Goal: Task Accomplishment & Management: Use online tool/utility

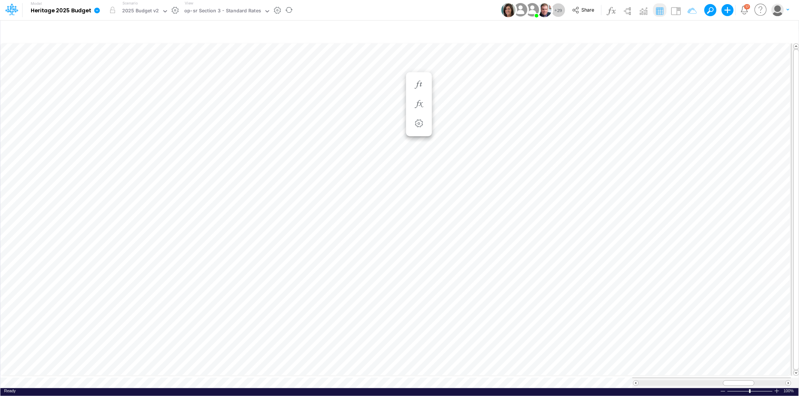
click at [94, 7] on icon at bounding box center [97, 10] width 7 height 7
click at [127, 75] on button "View model info" at bounding box center [135, 78] width 80 height 12
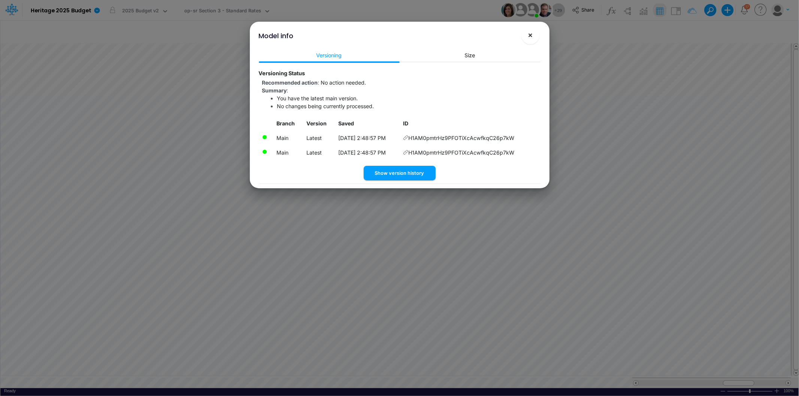
click at [531, 36] on span "×" at bounding box center [530, 34] width 5 height 9
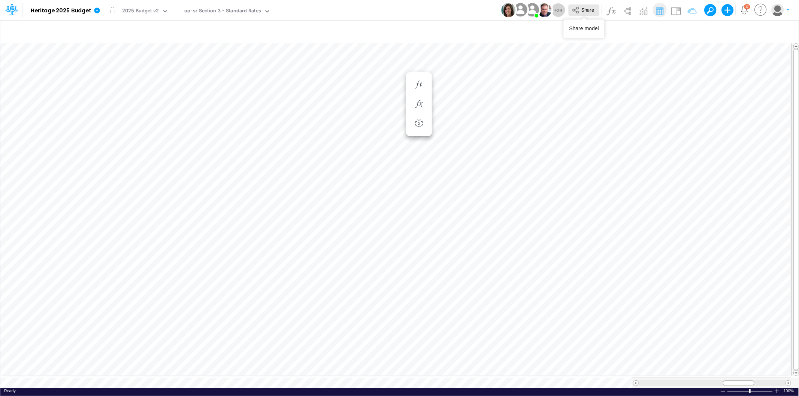
click at [579, 7] on button "Share" at bounding box center [583, 10] width 31 height 12
click at [96, 11] on icon at bounding box center [97, 10] width 6 height 6
click at [143, 73] on button "View model info" at bounding box center [135, 78] width 80 height 12
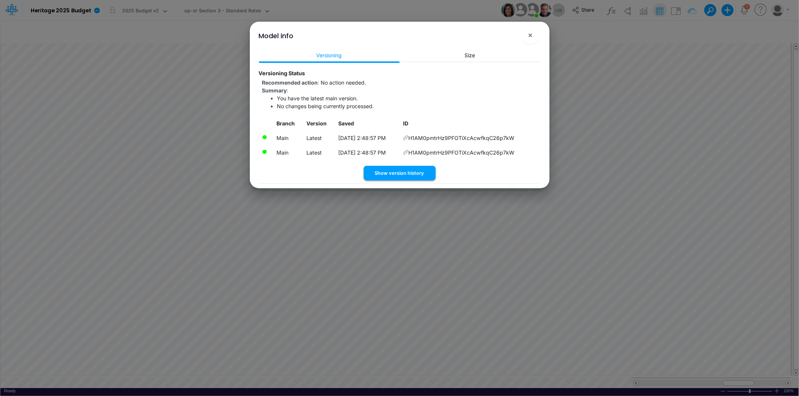
click at [409, 169] on button "Show version history" at bounding box center [400, 173] width 72 height 15
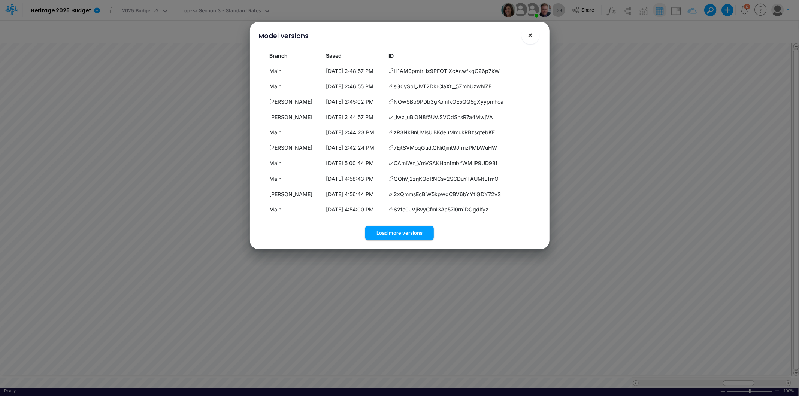
click at [531, 36] on span "×" at bounding box center [530, 34] width 5 height 9
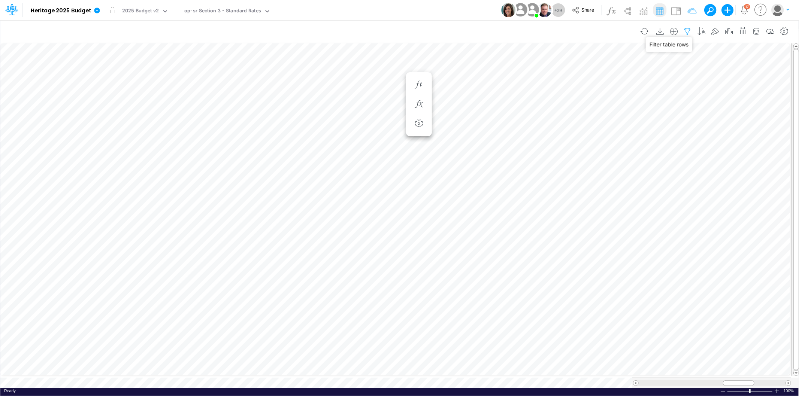
click at [688, 29] on icon "button" at bounding box center [687, 32] width 11 height 8
select select "contains"
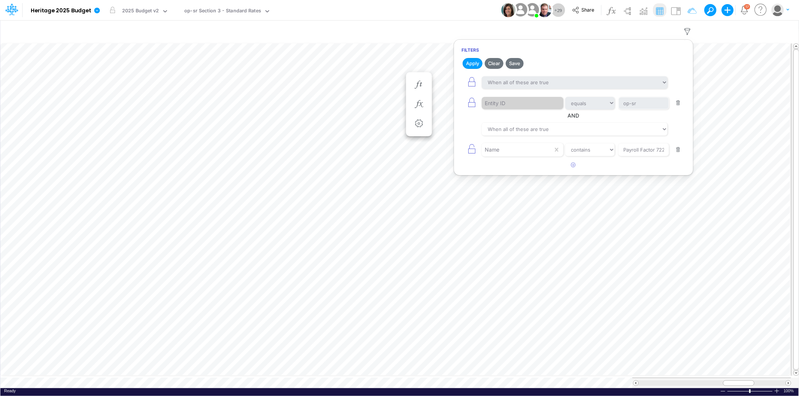
click at [679, 150] on button "button" at bounding box center [678, 150] width 15 height 10
click at [475, 64] on button "Apply" at bounding box center [473, 63] width 20 height 11
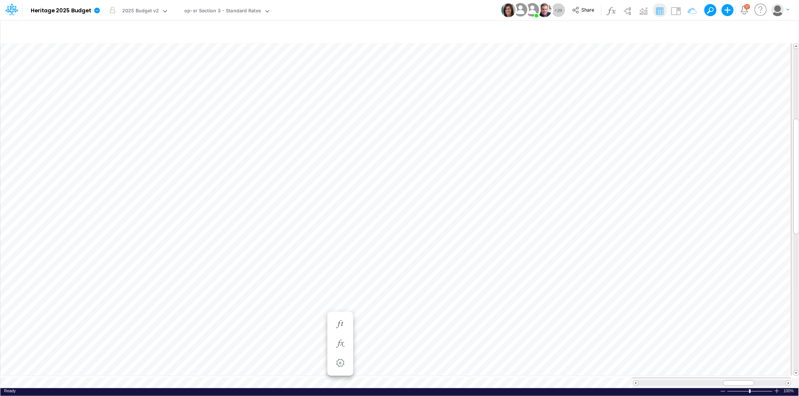
scroll to position [0, 0]
click at [342, 321] on icon "button" at bounding box center [339, 325] width 11 height 8
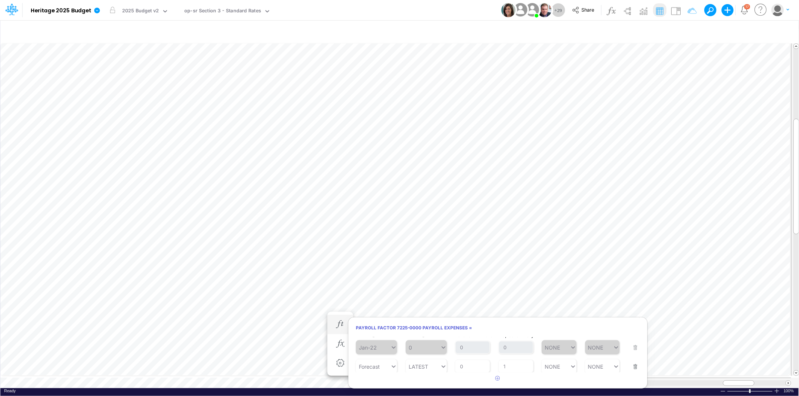
scroll to position [9, 0]
click at [340, 339] on button "button" at bounding box center [340, 344] width 14 height 15
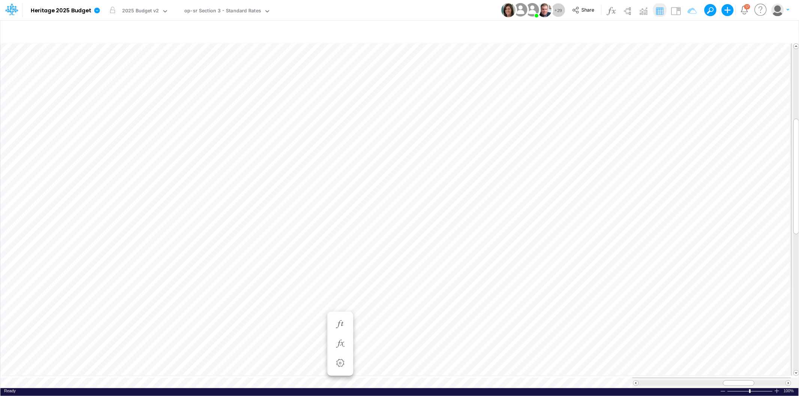
scroll to position [0, 0]
click at [503, 343] on icon "button" at bounding box center [497, 344] width 11 height 8
click at [179, 361] on icon at bounding box center [180, 362] width 9 height 9
click at [676, 13] on img at bounding box center [676, 11] width 12 height 12
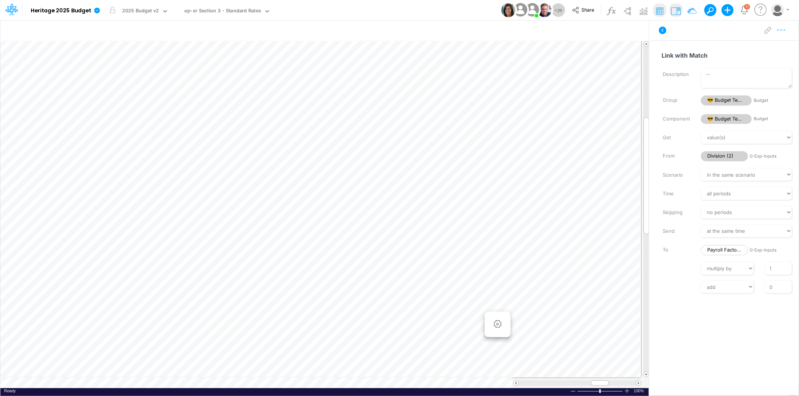
click at [783, 28] on icon "button" at bounding box center [781, 30] width 11 height 8
click at [760, 44] on button "Advanced settings" at bounding box center [742, 49] width 89 height 13
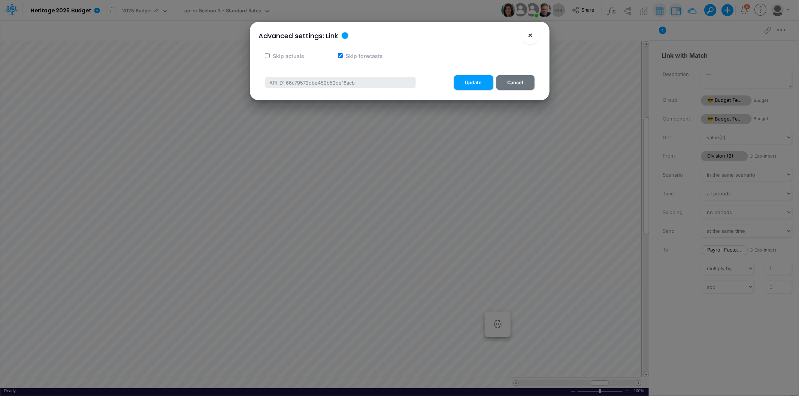
click at [530, 38] on span "×" at bounding box center [530, 34] width 5 height 9
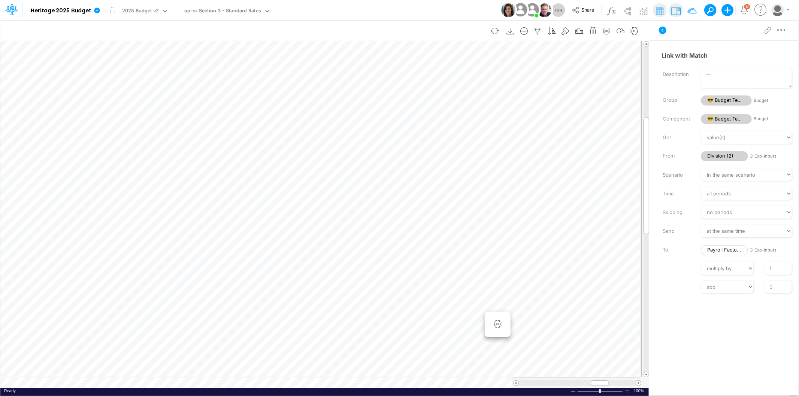
scroll to position [0, 0]
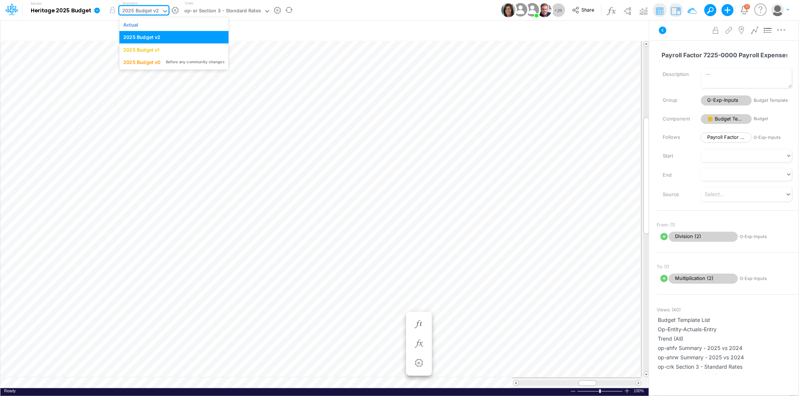
click at [158, 9] on div "2025 Budget v2" at bounding box center [140, 11] width 37 height 9
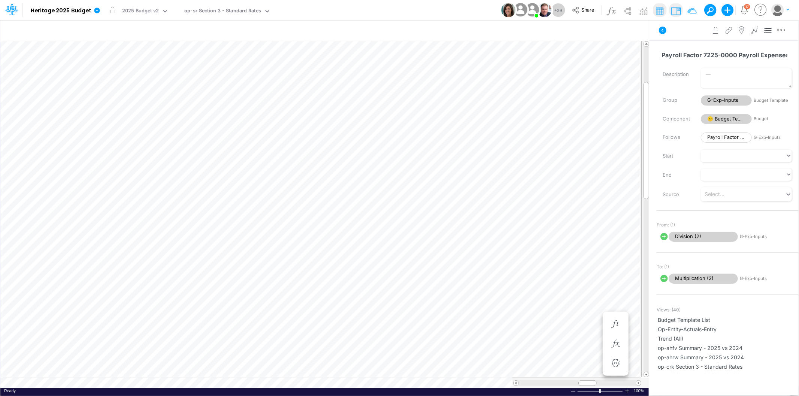
scroll to position [0, 0]
click at [578, 256] on icon "button" at bounding box center [575, 257] width 11 height 8
click at [237, 9] on div "op-sr Section 3 - Standard Rates" at bounding box center [222, 11] width 77 height 9
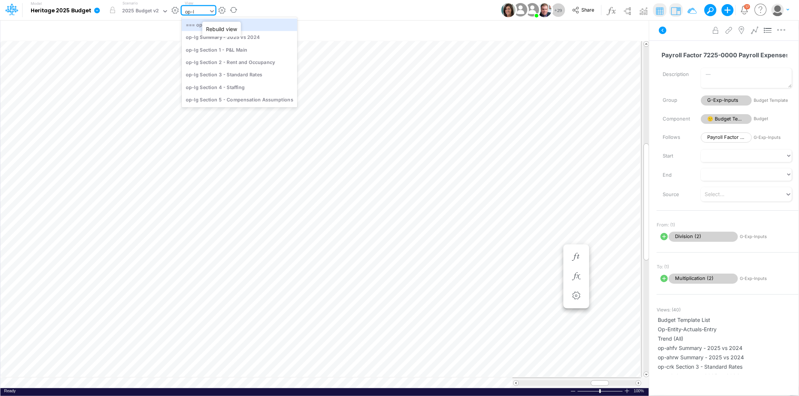
type input "op-lg"
click at [254, 71] on div "op-lg Section 3 - Standard Rates" at bounding box center [240, 75] width 116 height 12
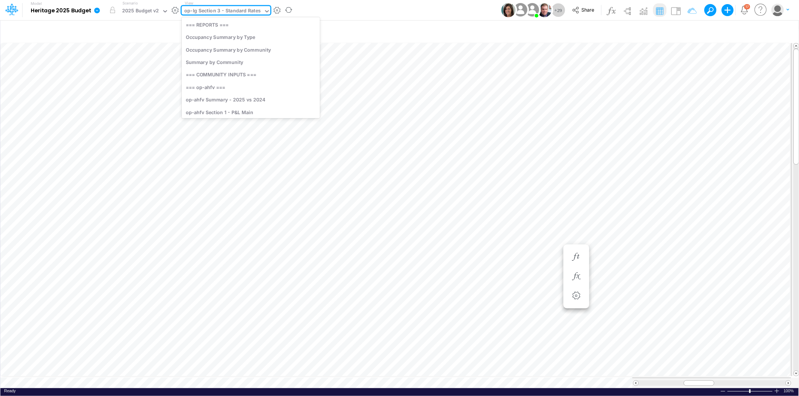
click at [207, 7] on div "op-lg Section 3 - Standard Rates" at bounding box center [222, 11] width 76 height 9
type input "o"
click at [318, 4] on div "Model Heritage 2025 Budget Edit model settings Duplicate Import QuickBooks Quic…" at bounding box center [399, 10] width 719 height 20
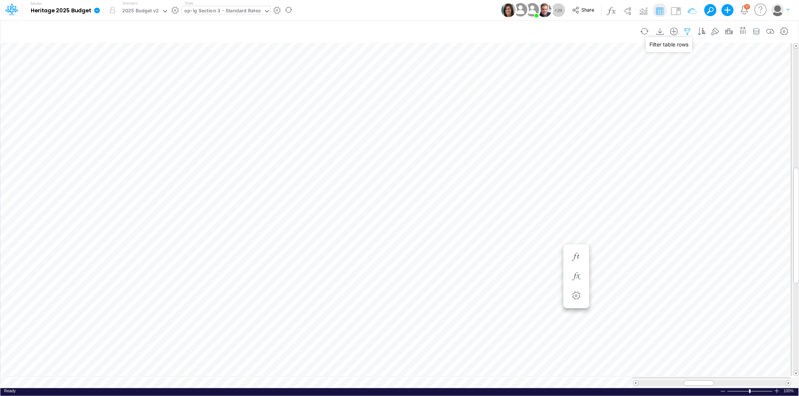
click at [687, 30] on icon "button" at bounding box center [687, 32] width 11 height 8
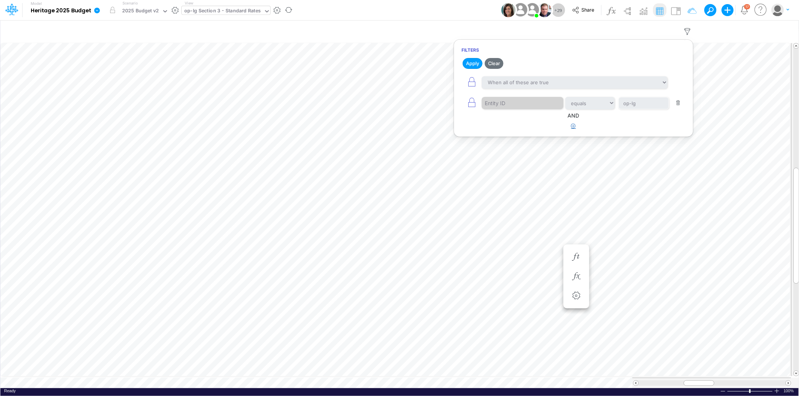
click at [575, 126] on icon "button" at bounding box center [573, 126] width 5 height 5
click at [519, 151] on div at bounding box center [517, 149] width 71 height 13
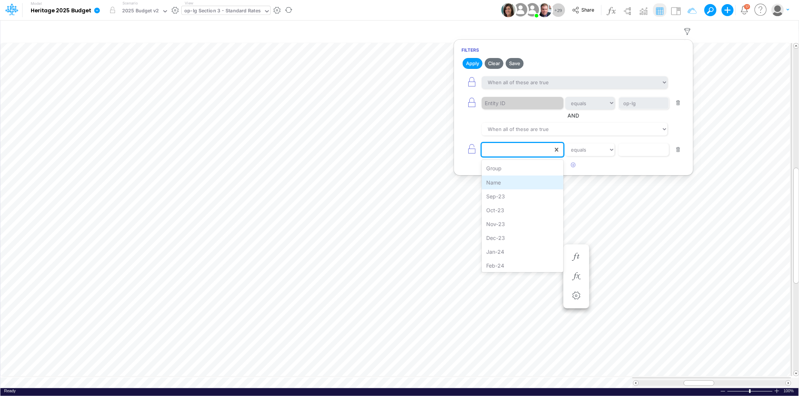
click at [512, 181] on div "Name" at bounding box center [522, 183] width 81 height 14
click at [624, 110] on input "text" at bounding box center [643, 103] width 51 height 13
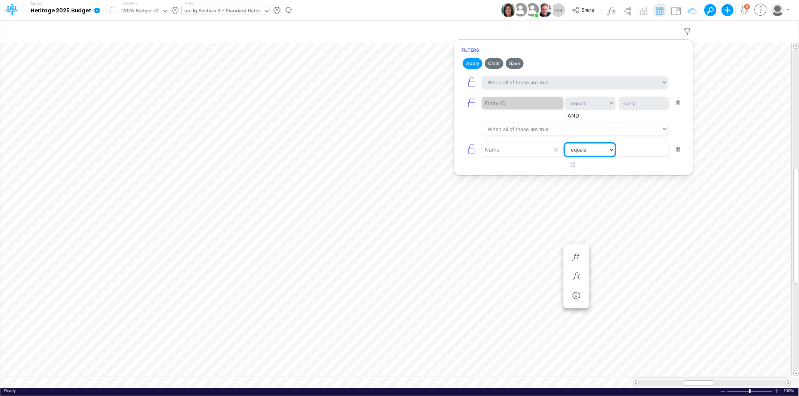
click at [598, 150] on select "equals not equal starts with ends with contains" at bounding box center [590, 149] width 50 height 13
select select "startsWith"
click at [565, 144] on select "equals not equal starts with ends with contains" at bounding box center [590, 149] width 50 height 13
click at [628, 110] on input "text" at bounding box center [643, 103] width 51 height 13
paste input "Payroll Factor 722"
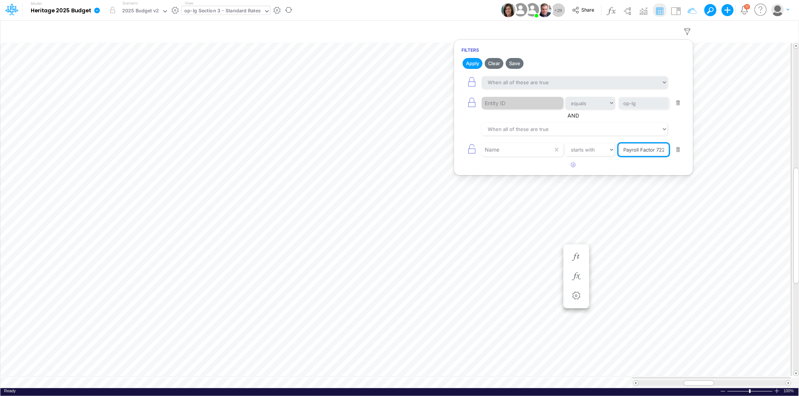
scroll to position [0, 1]
type input "Payroll Factor 722"
click at [471, 60] on button "Apply" at bounding box center [473, 63] width 20 height 11
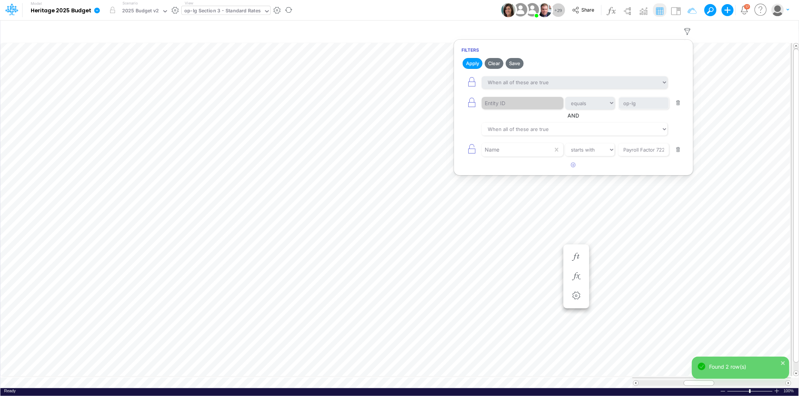
click at [433, 10] on div "Model Heritage 2025 Budget Edit model settings Duplicate Import QuickBooks Quic…" at bounding box center [399, 10] width 719 height 20
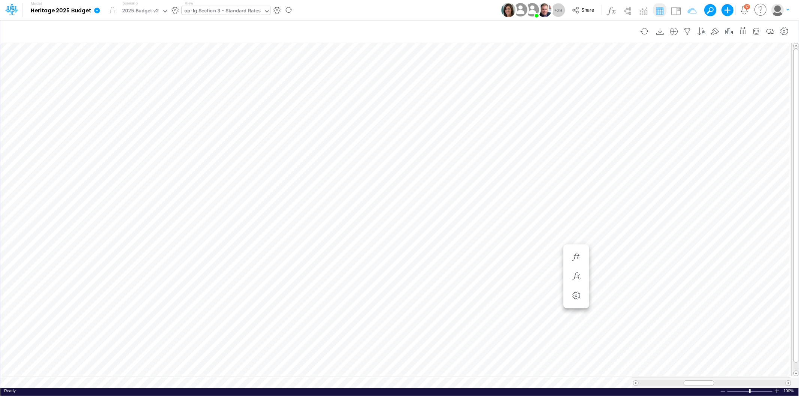
scroll to position [0, 0]
click at [677, 10] on img at bounding box center [676, 11] width 12 height 12
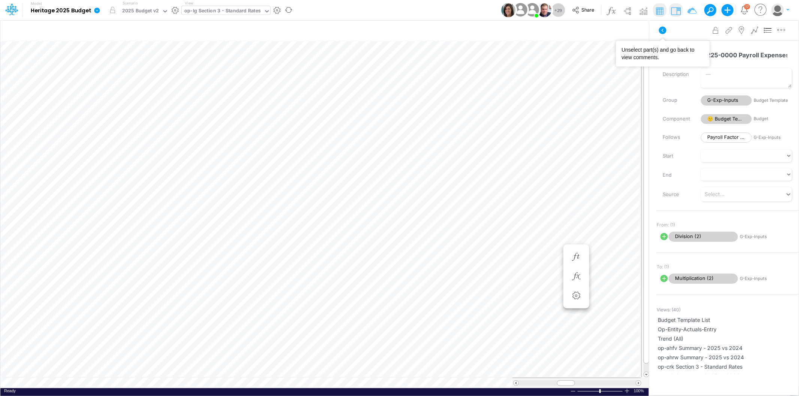
click at [663, 31] on icon at bounding box center [662, 30] width 9 height 9
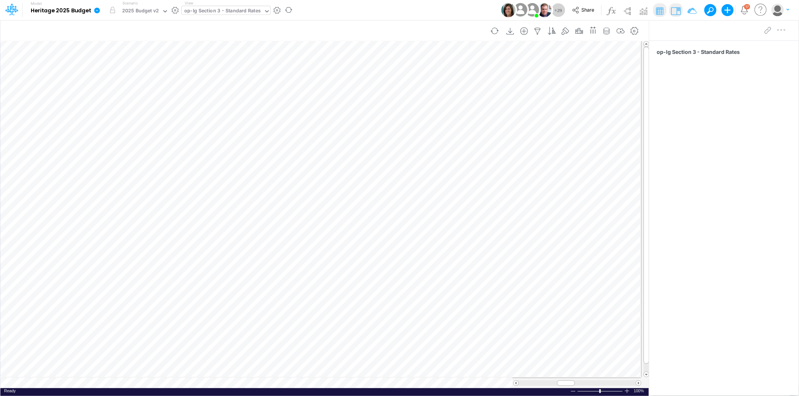
scroll to position [0, 0]
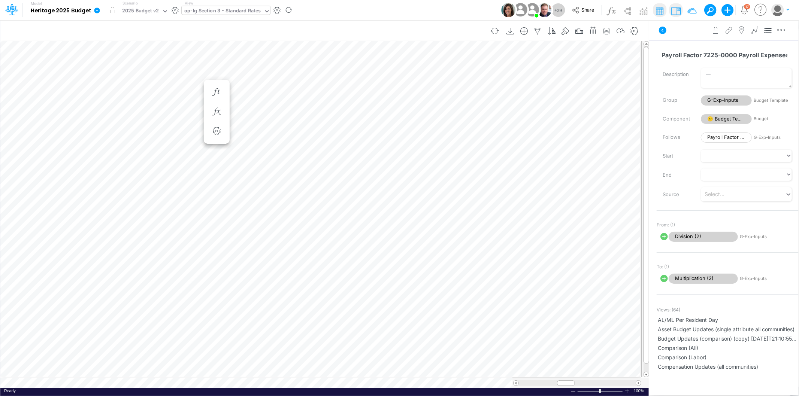
scroll to position [0, 0]
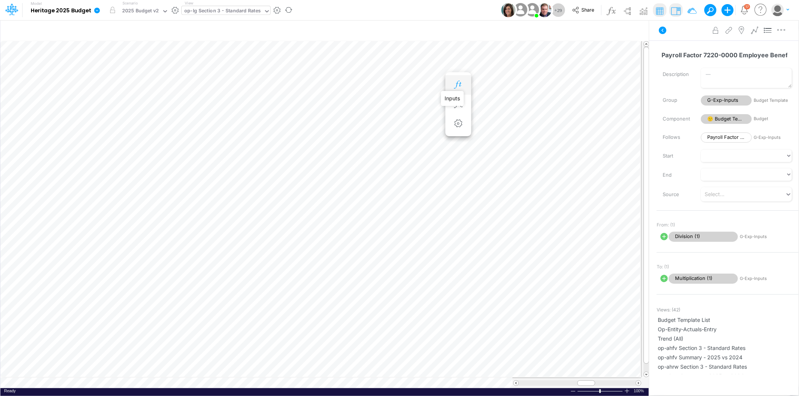
click at [461, 83] on icon "button" at bounding box center [457, 85] width 11 height 8
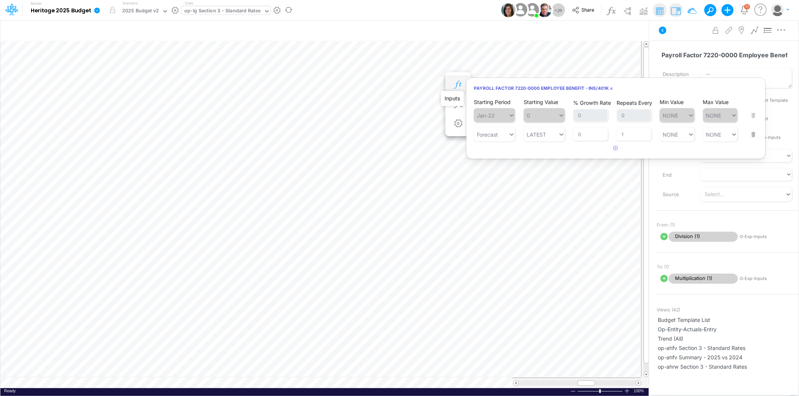
click at [461, 83] on icon "button" at bounding box center [457, 85] width 11 height 8
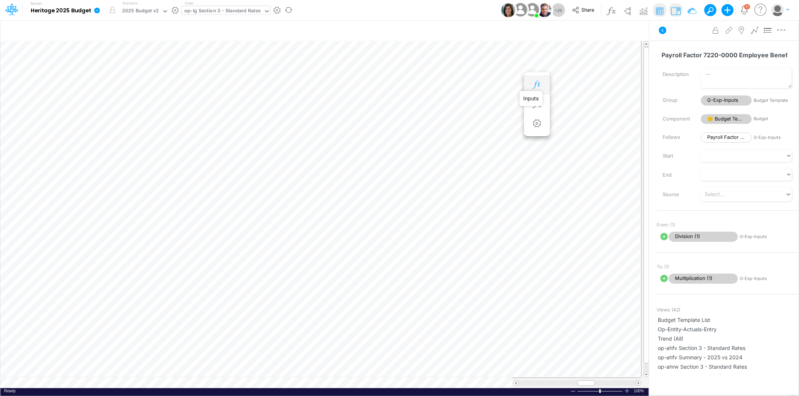
click at [540, 84] on icon "button" at bounding box center [536, 85] width 11 height 8
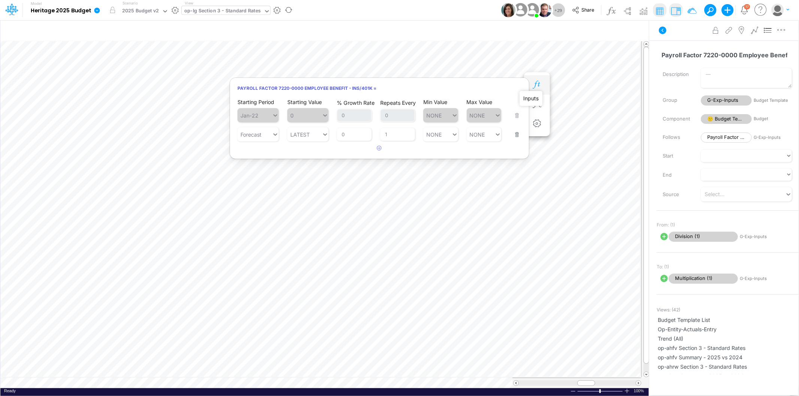
click at [538, 85] on icon "button" at bounding box center [536, 85] width 11 height 8
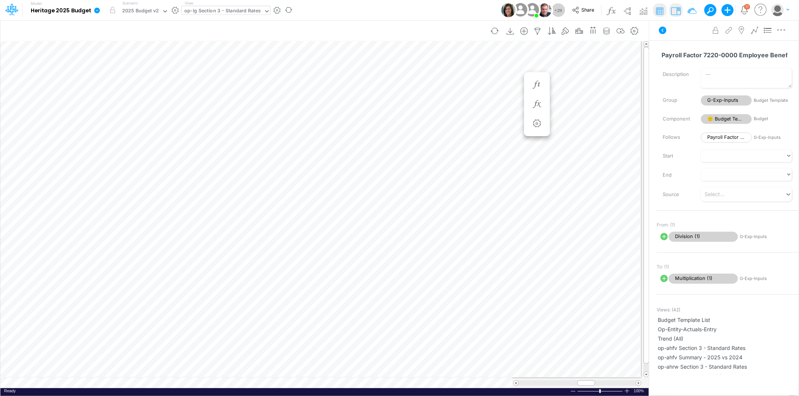
scroll to position [0, 0]
click at [98, 10] on icon at bounding box center [97, 10] width 6 height 6
click at [133, 76] on button "View model info" at bounding box center [135, 78] width 80 height 12
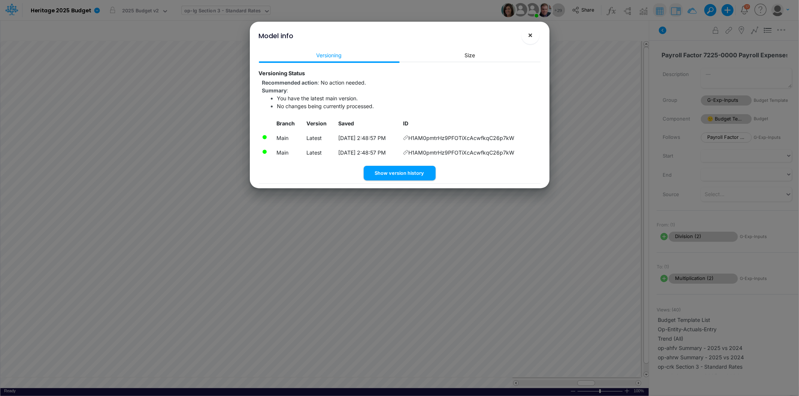
click at [531, 36] on span "×" at bounding box center [530, 34] width 5 height 9
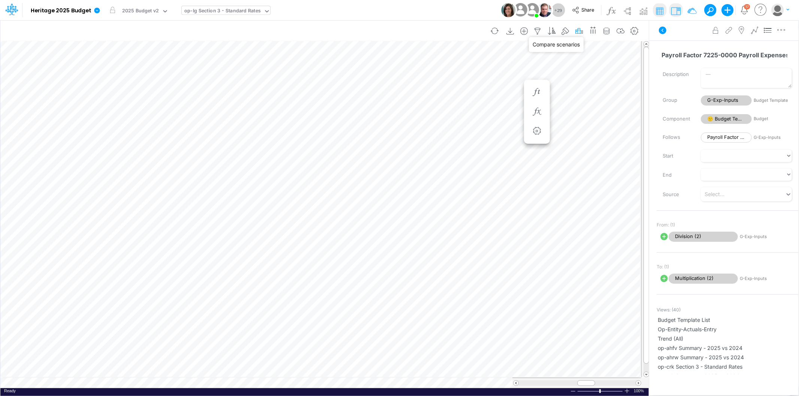
click at [574, 31] on icon "button" at bounding box center [578, 31] width 11 height 8
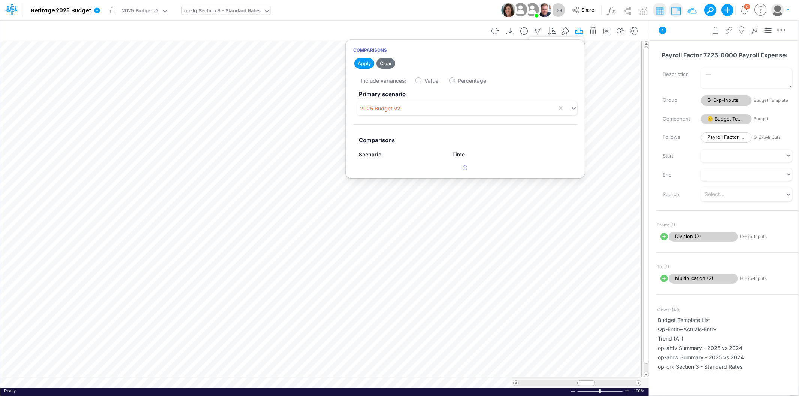
click at [576, 31] on icon "button" at bounding box center [578, 31] width 11 height 8
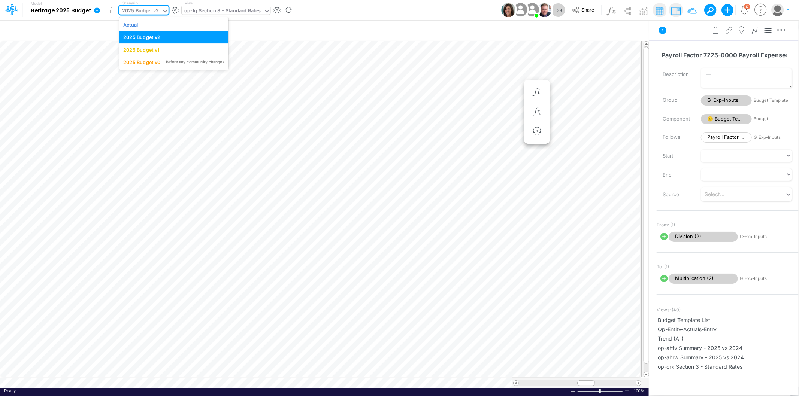
click at [147, 12] on div "2025 Budget v2" at bounding box center [140, 11] width 37 height 9
click at [141, 49] on div "2025 Budget v1" at bounding box center [141, 49] width 36 height 7
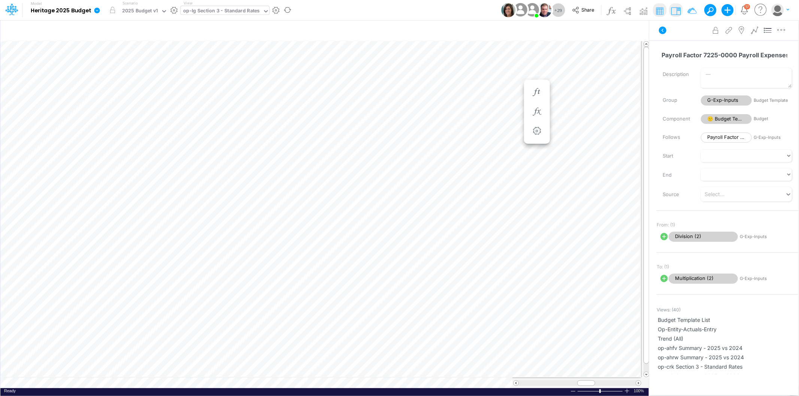
click at [373, 8] on div "Model Heritage 2025 Budget Edit model settings Duplicate Import QuickBooks Quic…" at bounding box center [399, 10] width 719 height 20
click at [503, 67] on div "0.06565369549445678" at bounding box center [512, 67] width 58 height 7
click at [665, 127] on div "Description Group G-Exp-Inputs Budget Template Component 🙂 Budget Template Budg…" at bounding box center [728, 106] width 142 height 76
click at [134, 9] on div "2025 Budget v1" at bounding box center [140, 11] width 36 height 9
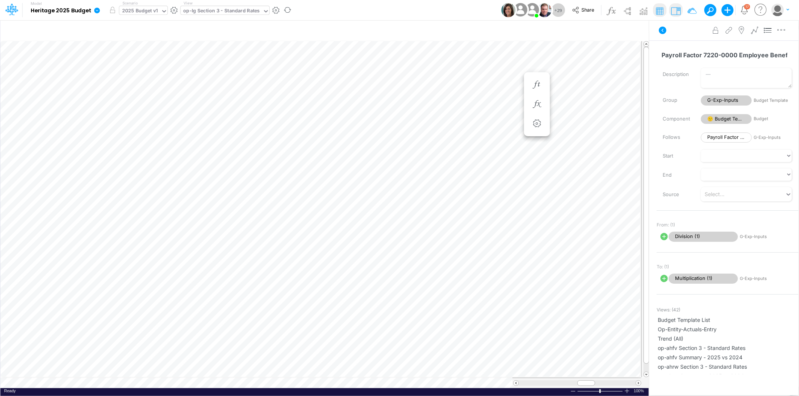
click at [147, 12] on div "2025 Budget v1" at bounding box center [140, 11] width 36 height 9
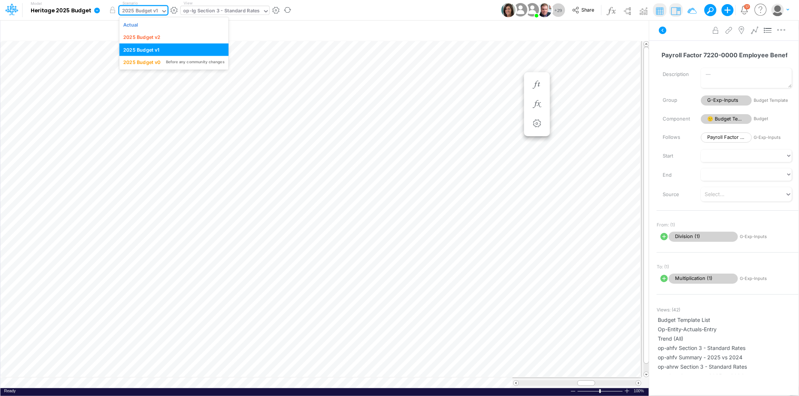
click at [135, 10] on div "2025 Budget v1" at bounding box center [140, 11] width 36 height 9
click at [144, 61] on div "2025 Budget v0" at bounding box center [141, 62] width 37 height 7
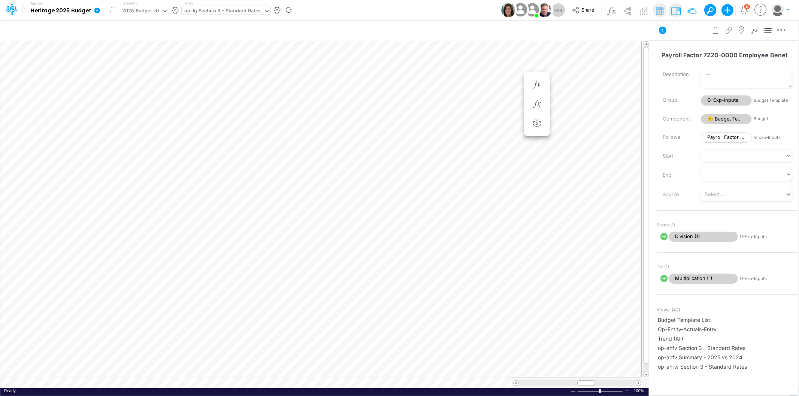
click at [332, 6] on div "Model Heritage 2025 Budget Edit model settings Duplicate Import QuickBooks Quic…" at bounding box center [399, 10] width 719 height 20
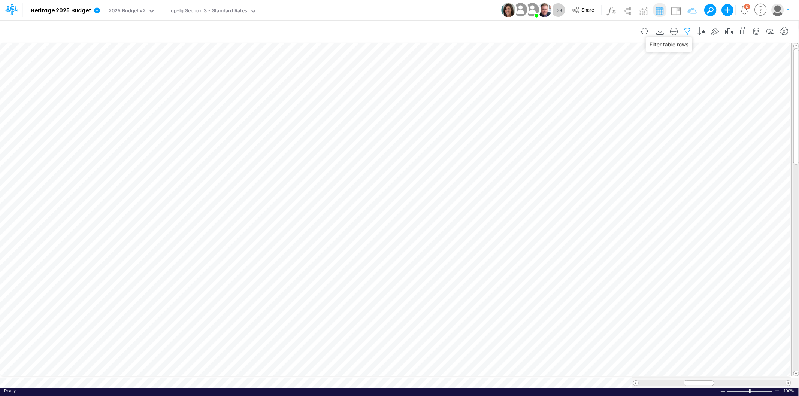
click at [687, 30] on icon "button" at bounding box center [687, 32] width 11 height 8
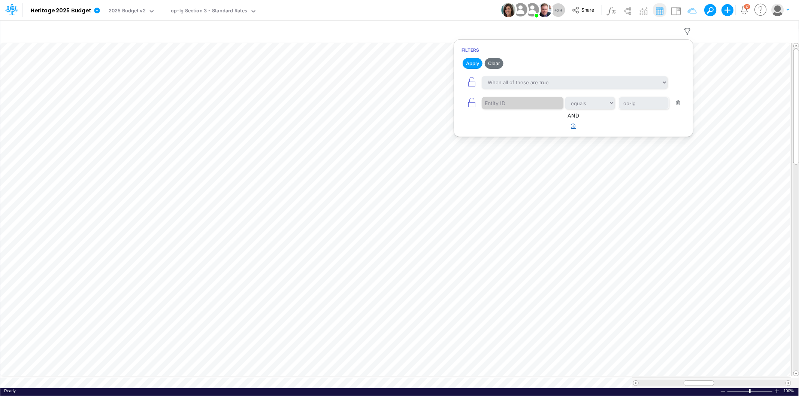
click at [575, 124] on icon "button" at bounding box center [573, 126] width 5 height 5
click at [512, 153] on div at bounding box center [517, 149] width 71 height 13
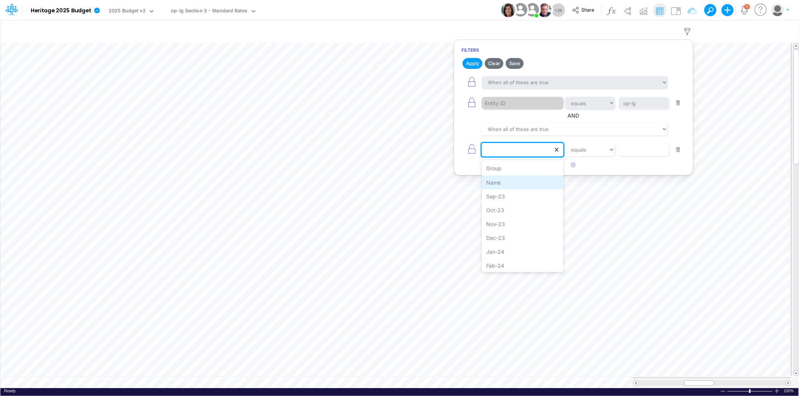
click at [510, 183] on div "Name" at bounding box center [522, 183] width 81 height 14
click at [594, 150] on select "equals not equal starts with ends with contains" at bounding box center [590, 149] width 50 height 13
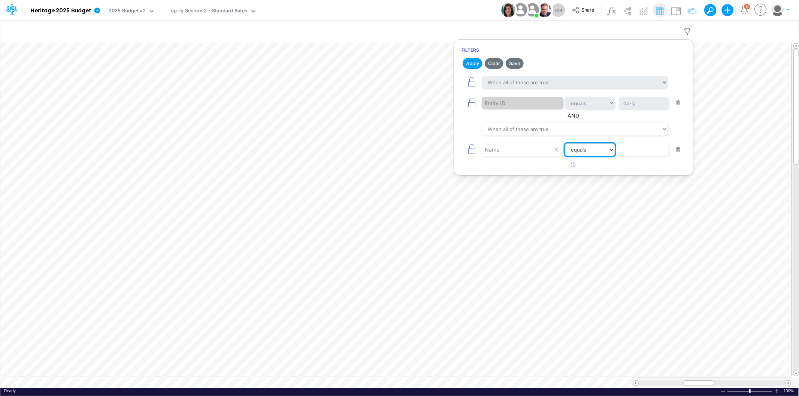
select select "startsWith"
click at [565, 144] on select "equals not equal starts with ends with contains" at bounding box center [590, 149] width 50 height 13
click at [639, 110] on input "text" at bounding box center [643, 103] width 51 height 13
click at [629, 110] on input "text" at bounding box center [643, 103] width 51 height 13
paste input "Payroll Factor 7220-0000 Employee Benefit - Ins/401k"
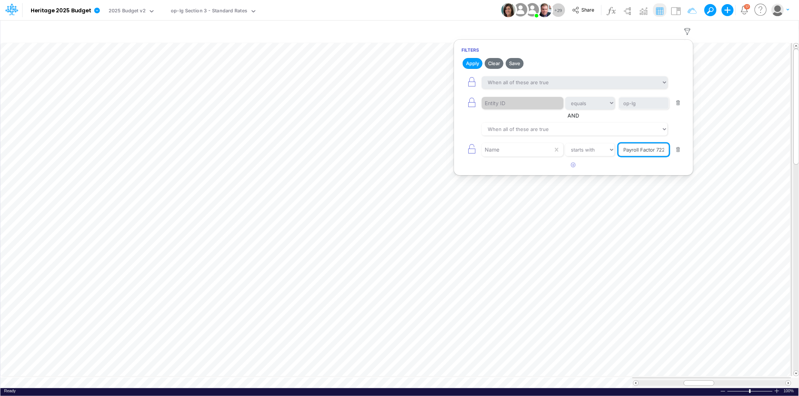
scroll to position [0, 84]
type input "Payroll Factor 7220-0000 Employee Benefit - Ins/401k"
click at [476, 64] on button "Apply" at bounding box center [473, 63] width 20 height 11
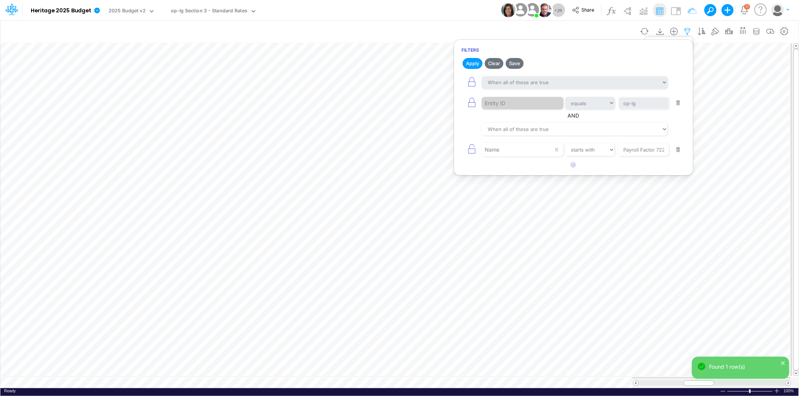
click at [686, 29] on icon "button" at bounding box center [687, 32] width 11 height 8
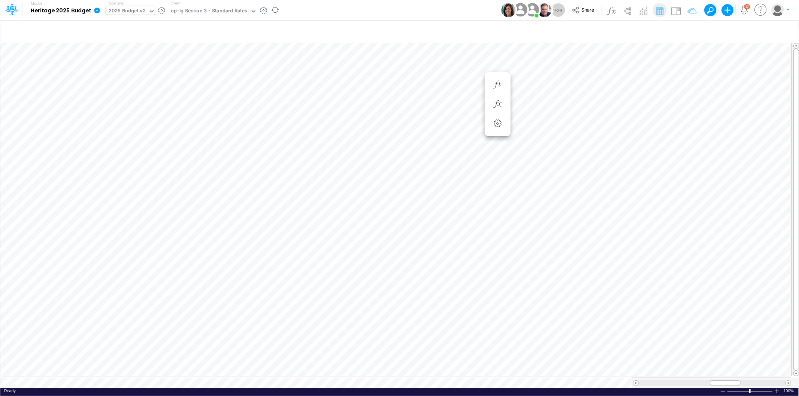
click at [124, 10] on div "2025 Budget v2" at bounding box center [127, 11] width 37 height 9
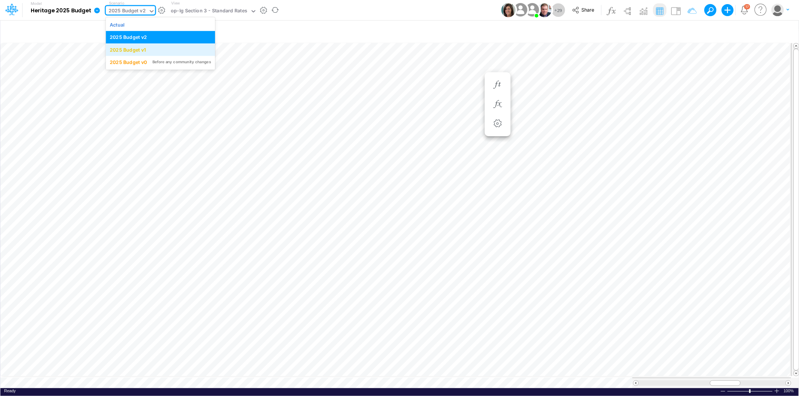
click at [145, 49] on div "2025 Budget v1" at bounding box center [128, 49] width 36 height 7
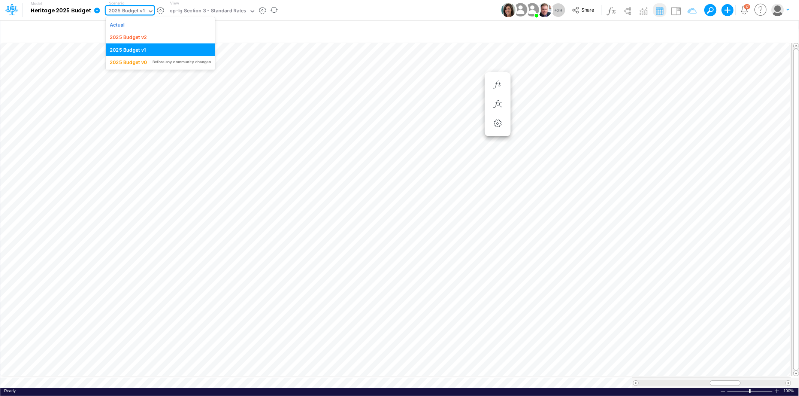
click at [126, 10] on div "2025 Budget v1" at bounding box center [127, 11] width 36 height 9
click at [150, 61] on div "2025 Budget v0 Before any community changes" at bounding box center [160, 62] width 101 height 7
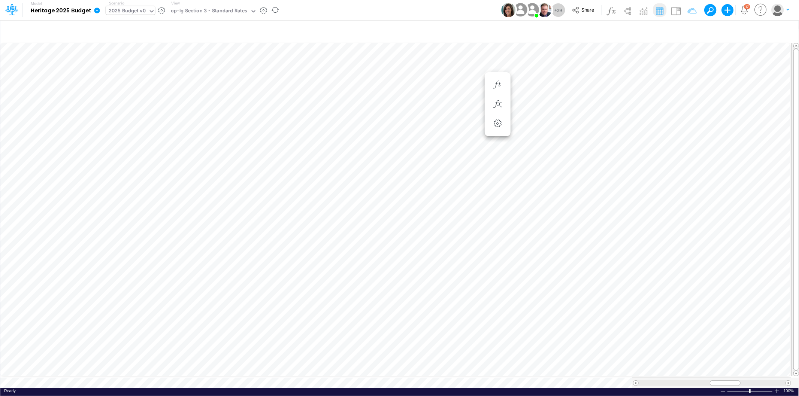
click at [137, 8] on div "2025 Budget v0" at bounding box center [127, 11] width 37 height 9
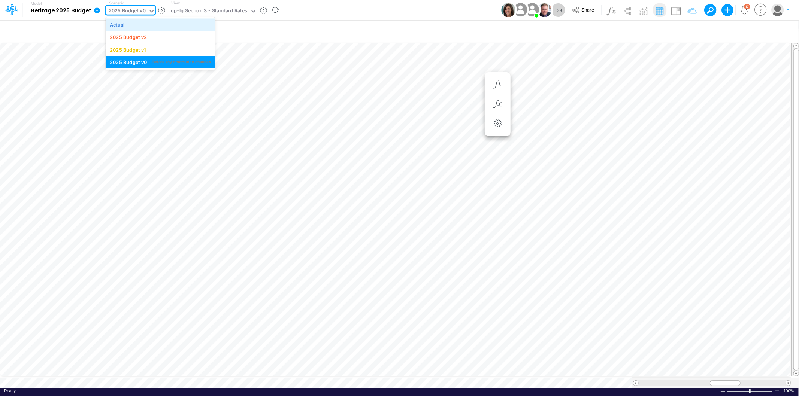
click at [144, 21] on div "Actual" at bounding box center [160, 24] width 101 height 7
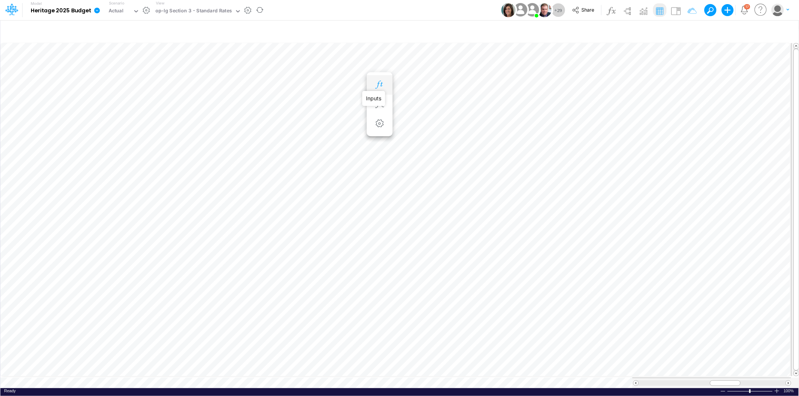
click at [381, 81] on icon "button" at bounding box center [379, 85] width 11 height 8
click at [421, 84] on icon "button" at bounding box center [418, 85] width 11 height 8
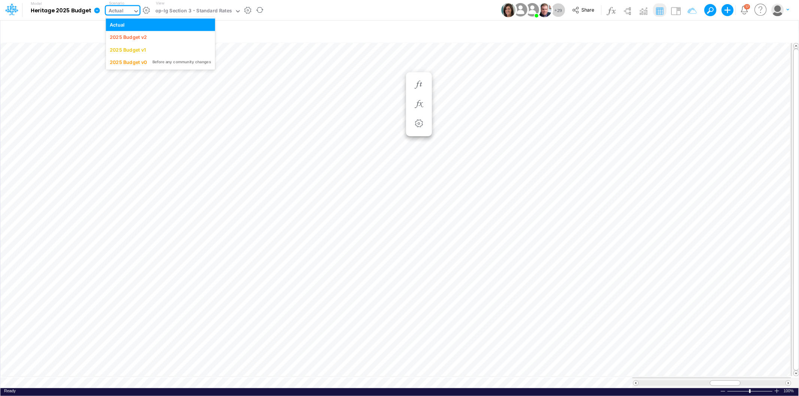
click at [120, 9] on div "Actual" at bounding box center [116, 11] width 15 height 9
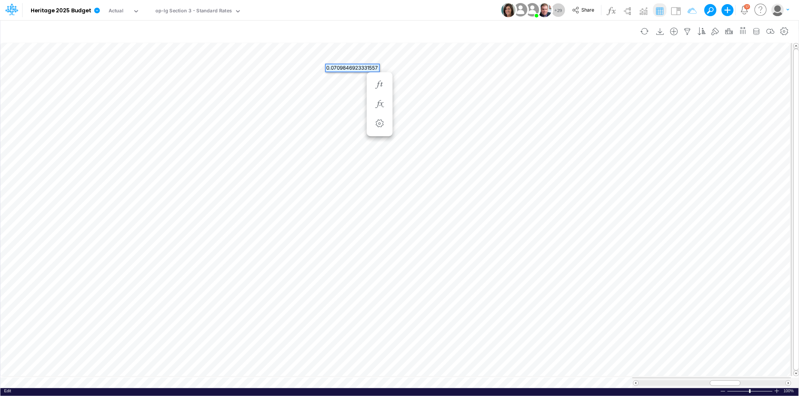
scroll to position [0, 0]
click at [119, 8] on div "Actual" at bounding box center [116, 11] width 15 height 9
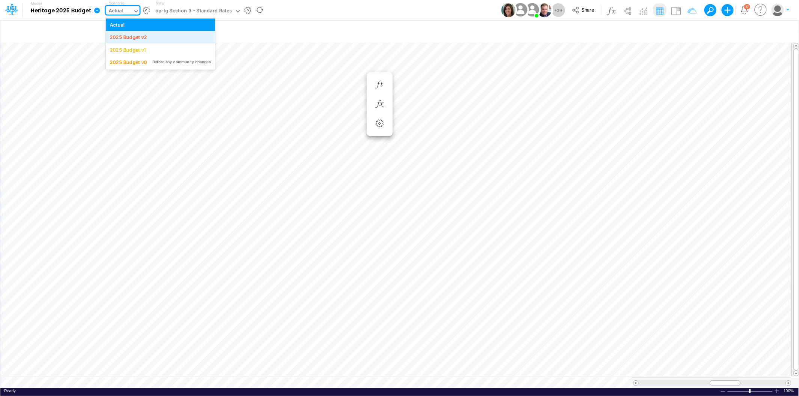
click at [130, 38] on div "2025 Budget v2" at bounding box center [128, 37] width 37 height 7
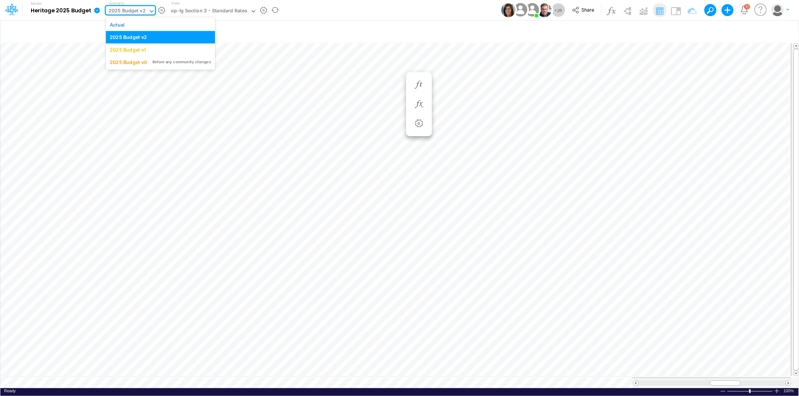
click at [137, 11] on div "2025 Budget v2" at bounding box center [127, 11] width 37 height 9
click at [139, 19] on div "Actual" at bounding box center [160, 24] width 109 height 12
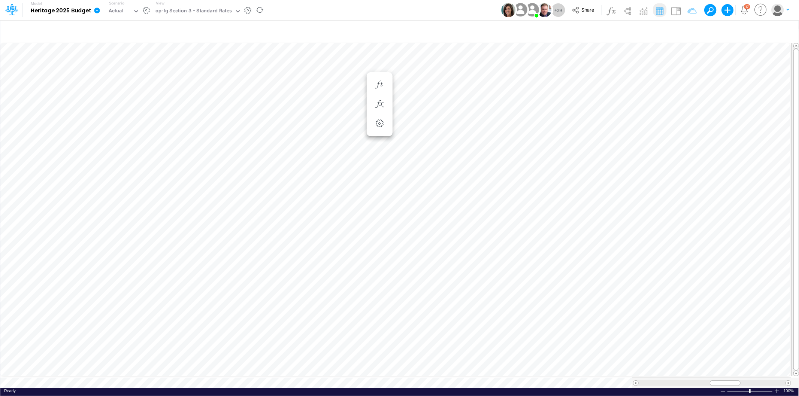
click at [95, 10] on icon at bounding box center [97, 10] width 6 height 6
click at [115, 40] on button "Duplicate" at bounding box center [135, 42] width 80 height 12
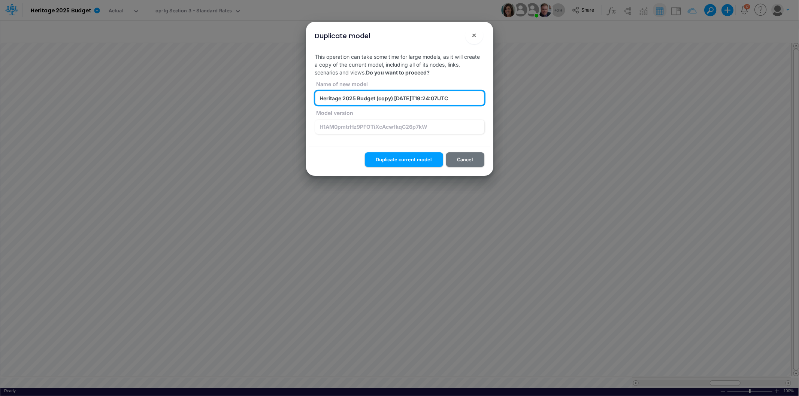
click at [349, 99] on input "Heritage 2025 Budget (copy) 2025-08-22T19:24:07UTC" at bounding box center [399, 98] width 169 height 14
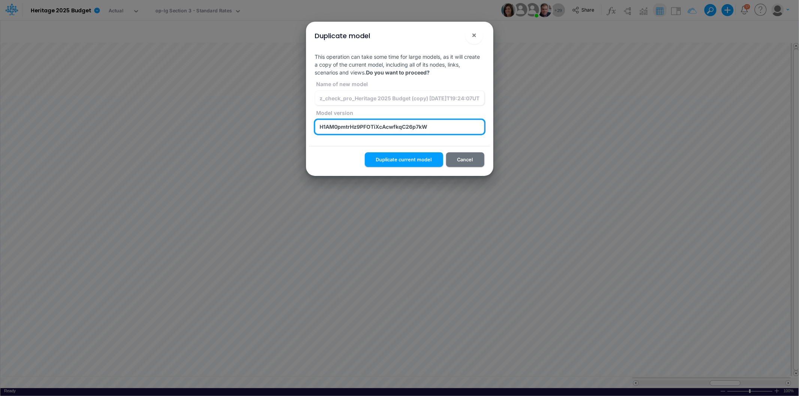
drag, startPoint x: 431, startPoint y: 128, endPoint x: 321, endPoint y: 124, distance: 110.6
click at [321, 124] on input "H1AM0pmtrHz9PFOTiXcAcwfkqC26p7kW" at bounding box center [399, 127] width 169 height 14
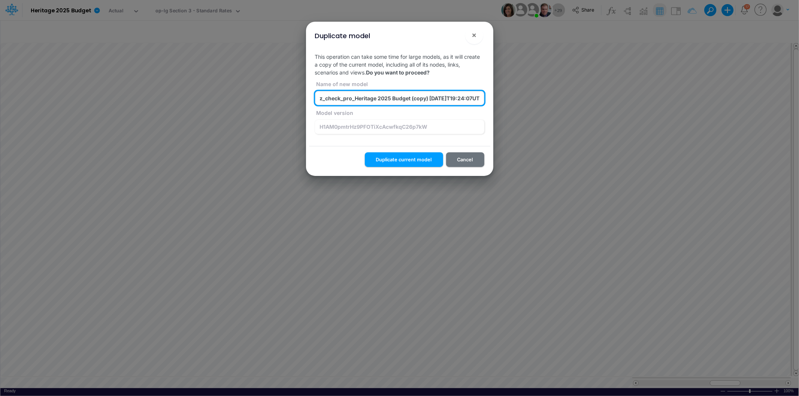
click at [422, 98] on input "z_check_pro_Heritage 2025 Budget (copy) 2025-08-22T19:24:07UTC" at bounding box center [399, 98] width 169 height 14
paste input "H1AM0pmtrHz9PFOTiXcAcwfkqC26p7kW"
type input "z_check_pro_Heritage 2025 Budget (H1AM0pmtrHz9PFOTiXcAcwfkqC26p7kW) 2025-08-22T…"
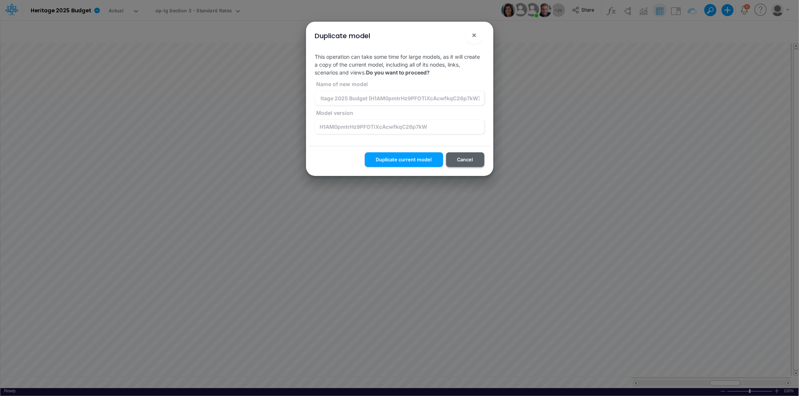
scroll to position [0, 0]
click at [464, 156] on button "Cancel" at bounding box center [465, 159] width 38 height 15
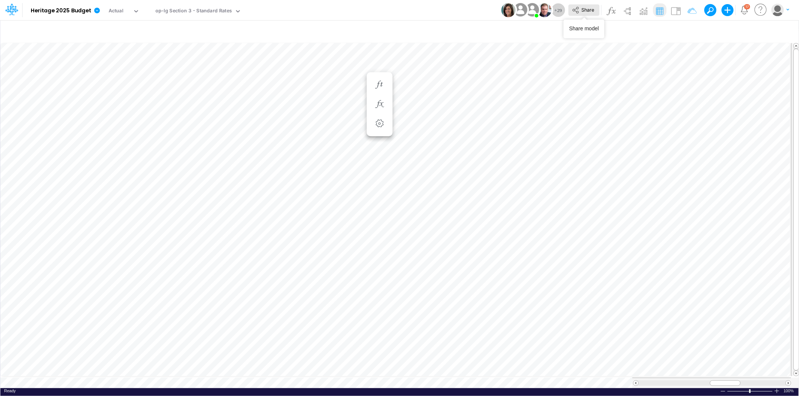
click at [587, 10] on span "Share" at bounding box center [587, 10] width 13 height 6
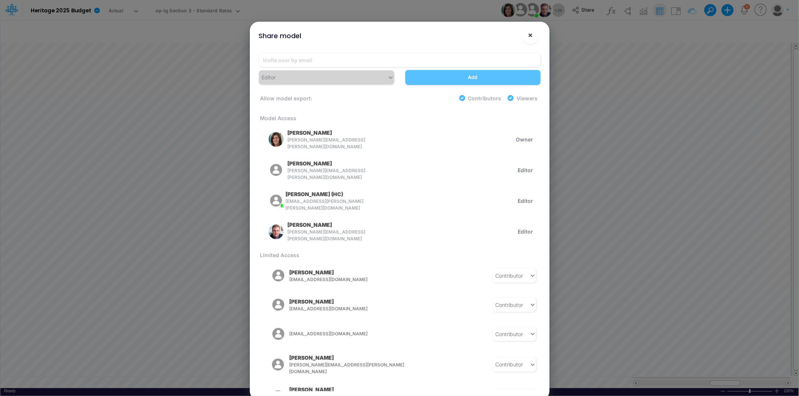
click at [530, 35] on span "×" at bounding box center [530, 34] width 5 height 9
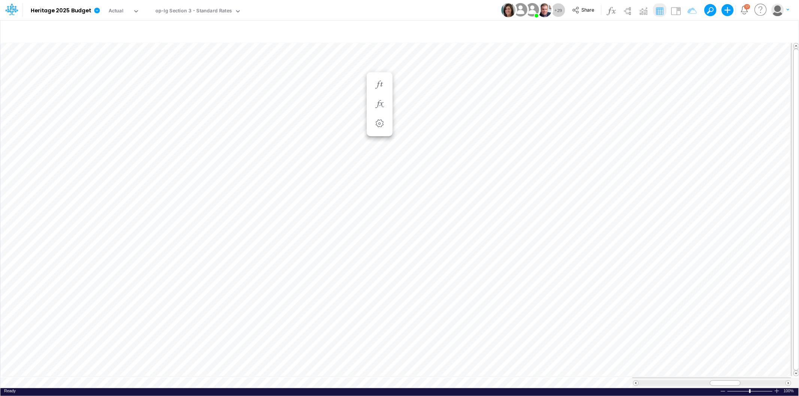
click at [96, 10] on icon at bounding box center [97, 10] width 6 height 6
click at [116, 39] on button "Duplicate" at bounding box center [135, 42] width 80 height 12
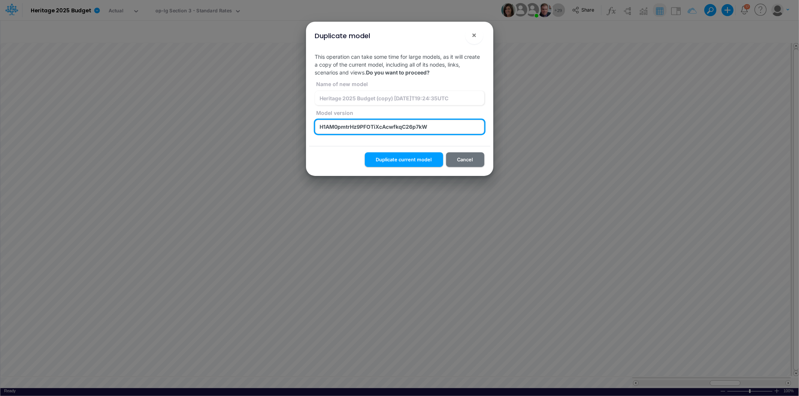
click at [435, 124] on input "H1AM0pmtrHz9PFOTiXcAcwfkqC26p7kW" at bounding box center [399, 127] width 169 height 14
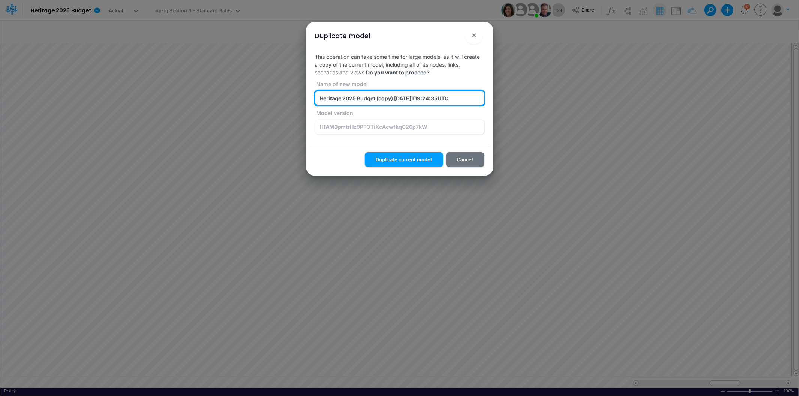
click at [387, 97] on input "Heritage 2025 Budget (copy) 2025-08-22T19:24:35UTC" at bounding box center [399, 98] width 169 height 14
paste input "H1AM0pmtrHz9PFOTiXcAcwfkqC26p7kW"
click at [369, 99] on input "Heritage 2025 Budget (H1AM0pmtrHz9PFOTiXcAcwfkqC26p7kW) 2025-08-22T19:24:35UTC" at bounding box center [399, 98] width 169 height 14
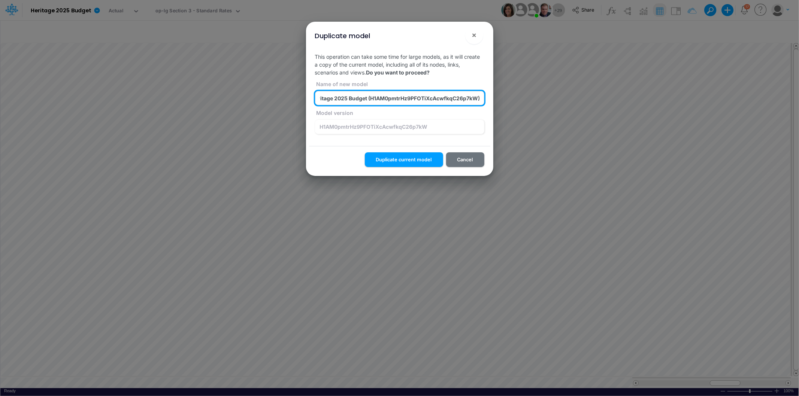
scroll to position [0, 0]
type input "z_check_pro_Heritage 2025 Budget (H1AM0pmtrHz9PFOTiXcAcwfkqC26p7kW) 2025-08-22T…"
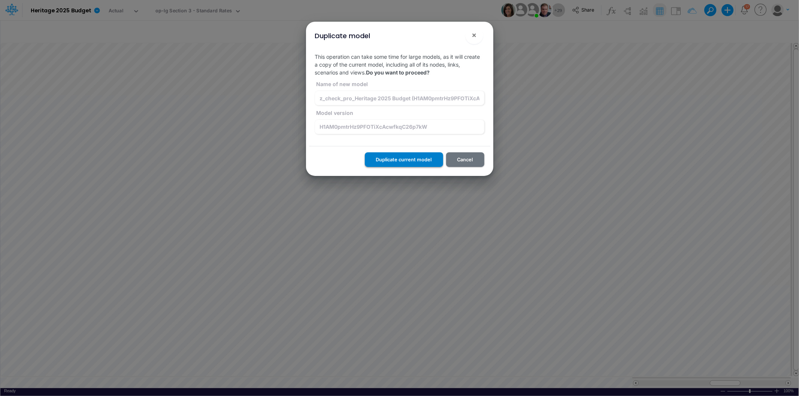
click at [399, 157] on button "Duplicate current model" at bounding box center [404, 159] width 78 height 15
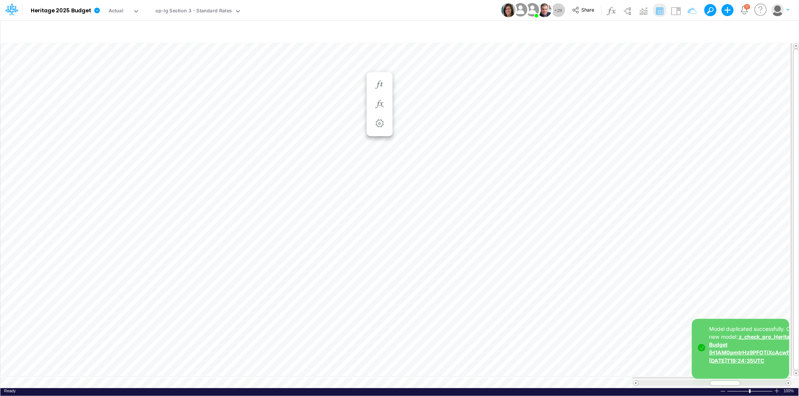
click at [746, 354] on link "z_check_pro_Heritage 2025 Budget (H1AM0pmtrHz9PFOTiXcAcwfkqC26p7kW) 2025-08-22T…" at bounding box center [765, 349] width 113 height 30
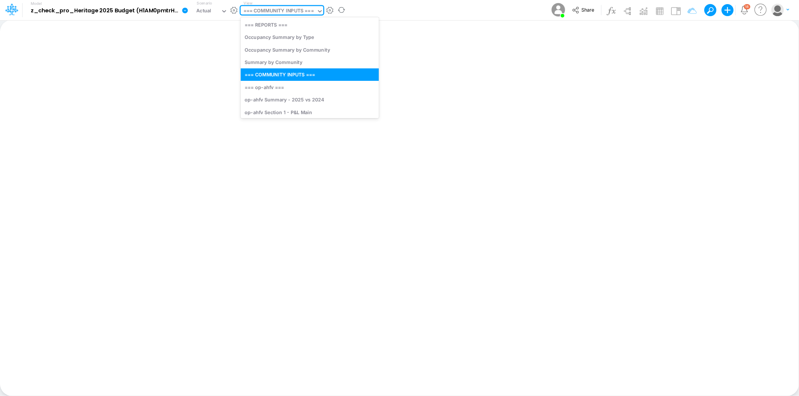
click at [298, 13] on div "=== COMMUNITY INPUTS ===" at bounding box center [278, 11] width 70 height 9
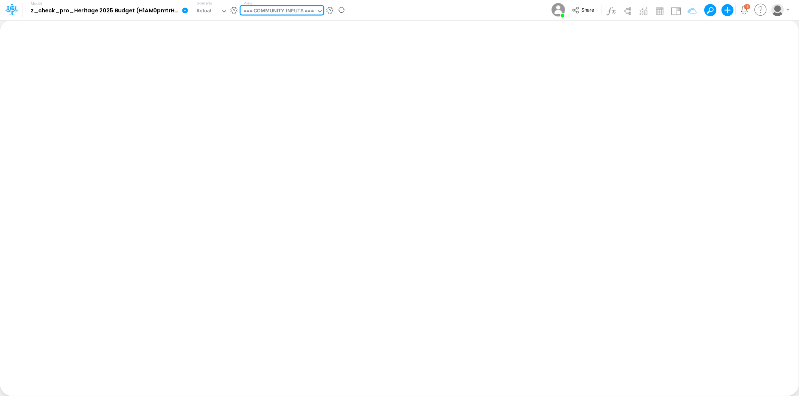
click at [271, 8] on div "=== COMMUNITY INPUTS ===" at bounding box center [278, 11] width 70 height 9
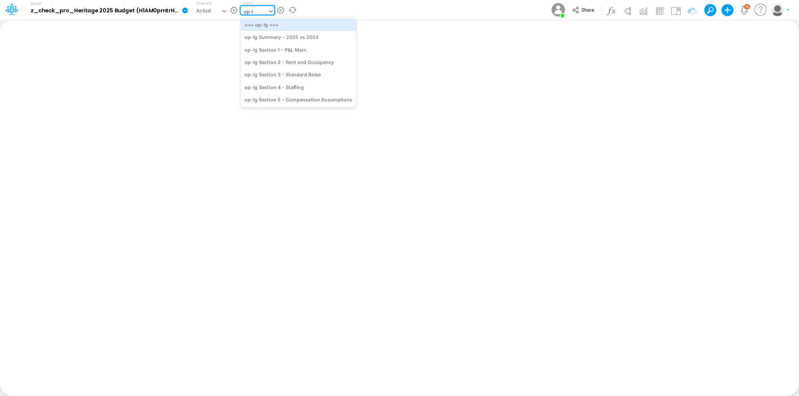
type input "op-lg"
click at [307, 73] on div "op-lg Section 3 - Standard Rates" at bounding box center [298, 75] width 116 height 12
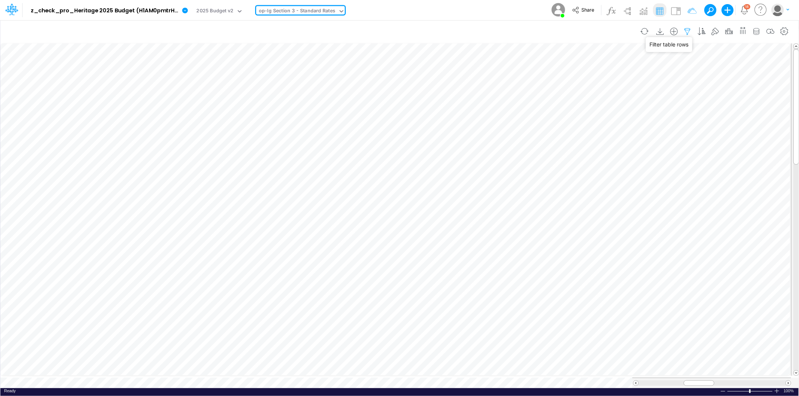
click at [689, 30] on icon "button" at bounding box center [687, 32] width 11 height 8
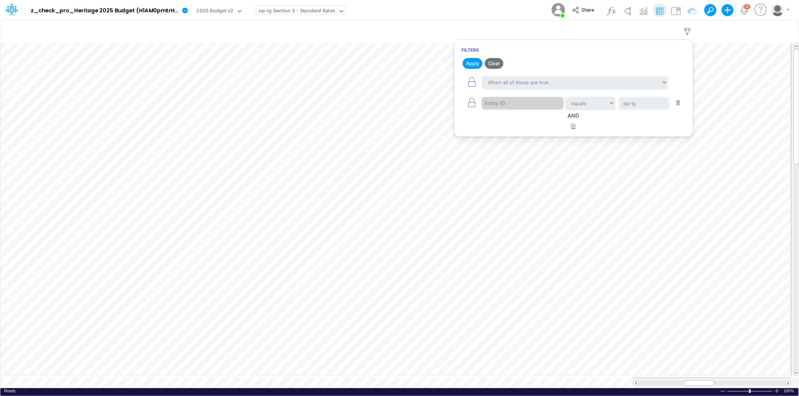
click at [572, 125] on icon "button" at bounding box center [573, 126] width 5 height 5
drag, startPoint x: 520, startPoint y: 150, endPoint x: 519, endPoint y: 156, distance: 5.7
click at [520, 151] on div at bounding box center [517, 149] width 71 height 13
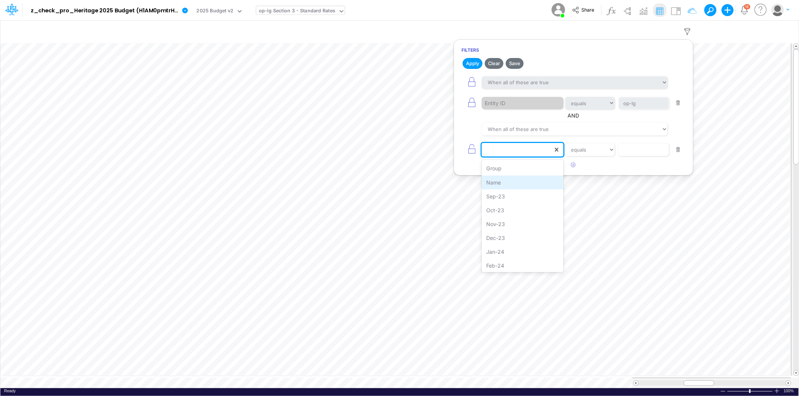
click at [519, 187] on div "Name" at bounding box center [522, 183] width 81 height 14
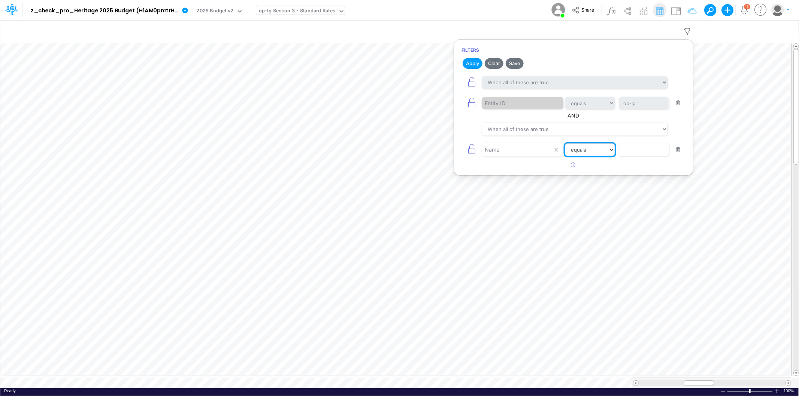
click at [591, 151] on select "equals not equal starts with ends with contains" at bounding box center [590, 149] width 50 height 13
select select "startsWith"
click at [565, 144] on select "equals not equal starts with ends with contains" at bounding box center [590, 149] width 50 height 13
click at [628, 110] on input "text" at bounding box center [643, 103] width 51 height 13
paste input "Payroll Factor 7220-0000 Employee Benefit - Ins/401k"
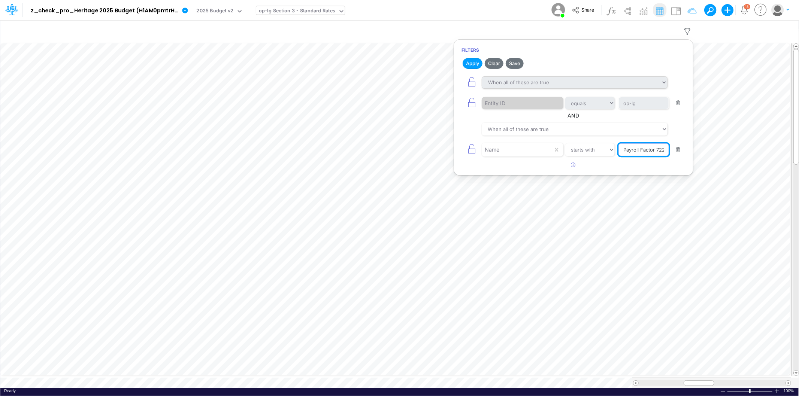
scroll to position [0, 84]
type input "Payroll Factor 7220-0000 Employee Benefit - Ins/401k"
click at [471, 61] on button "Apply" at bounding box center [473, 63] width 20 height 11
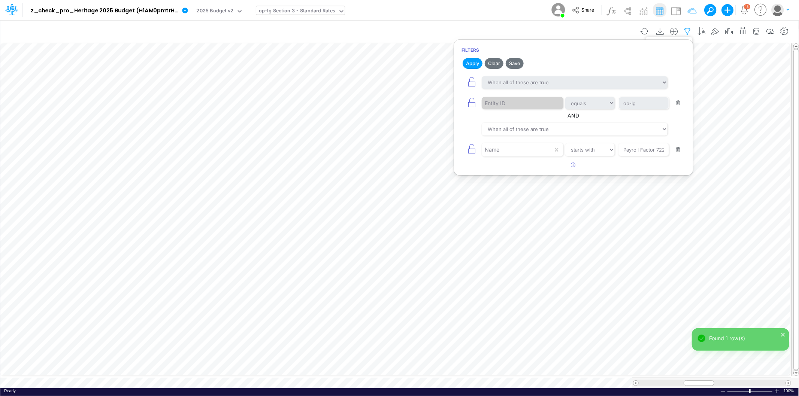
click at [685, 29] on icon "button" at bounding box center [687, 32] width 11 height 8
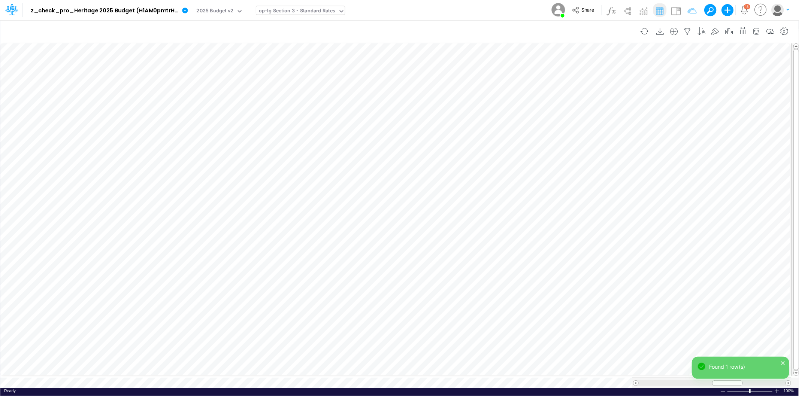
scroll to position [0, 0]
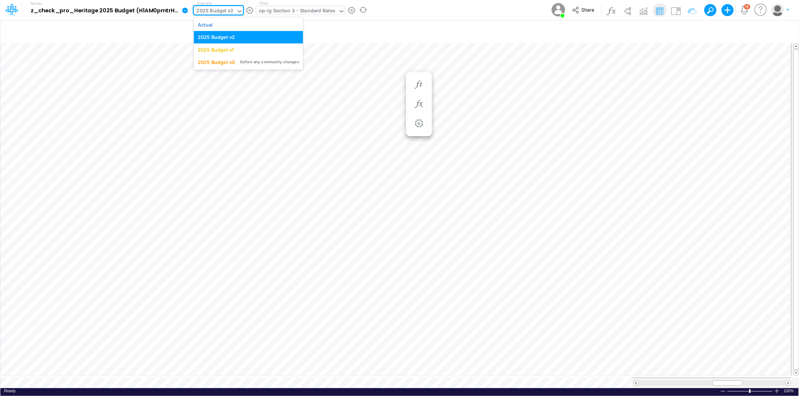
click at [227, 13] on div "2025 Budget v2" at bounding box center [215, 11] width 37 height 9
click at [228, 49] on div "2025 Budget v1" at bounding box center [216, 49] width 36 height 7
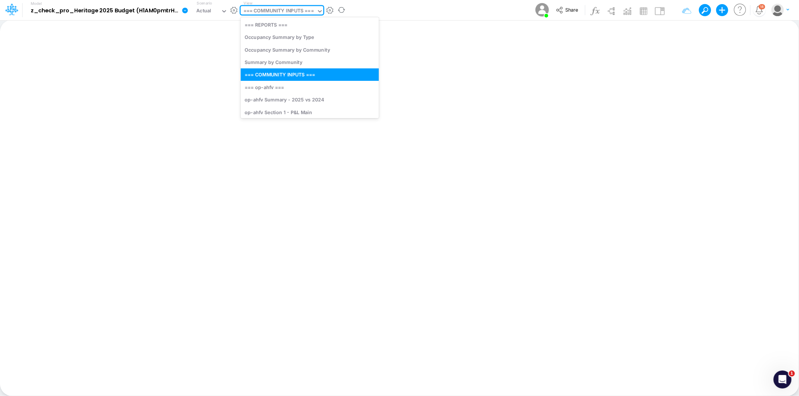
click at [290, 13] on div "=== COMMUNITY INPUTS ===" at bounding box center [278, 11] width 70 height 9
click at [206, 10] on div "Actual" at bounding box center [204, 11] width 15 height 9
click at [287, 8] on div "=== COMMUNITY INPUTS ===" at bounding box center [278, 11] width 70 height 9
click at [206, 6] on div "Actual" at bounding box center [207, 11] width 27 height 11
click at [286, 11] on div "=== COMMUNITY INPUTS ===" at bounding box center [278, 11] width 70 height 9
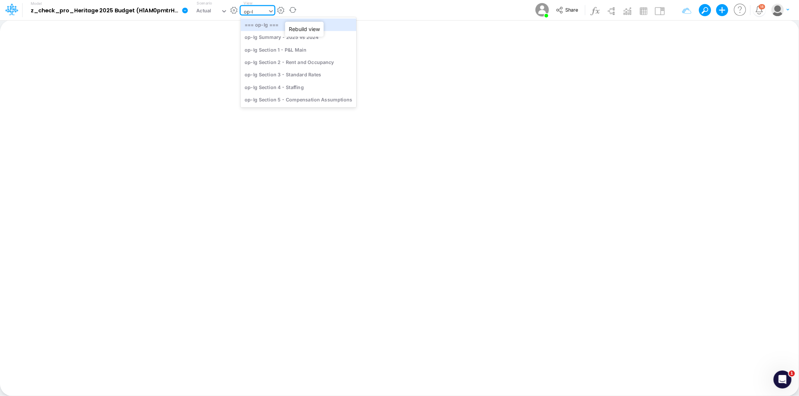
type input "op-lg"
click at [314, 77] on div "op-lg Section 3 - Standard Rates" at bounding box center [298, 75] width 116 height 12
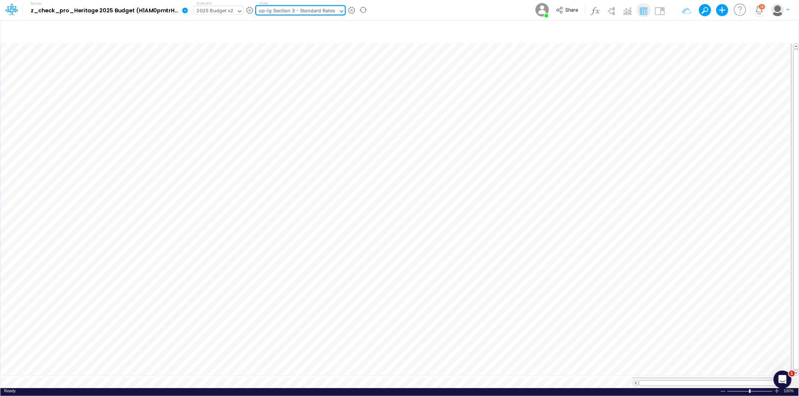
click at [218, 10] on div "2025 Budget v2" at bounding box center [215, 11] width 37 height 9
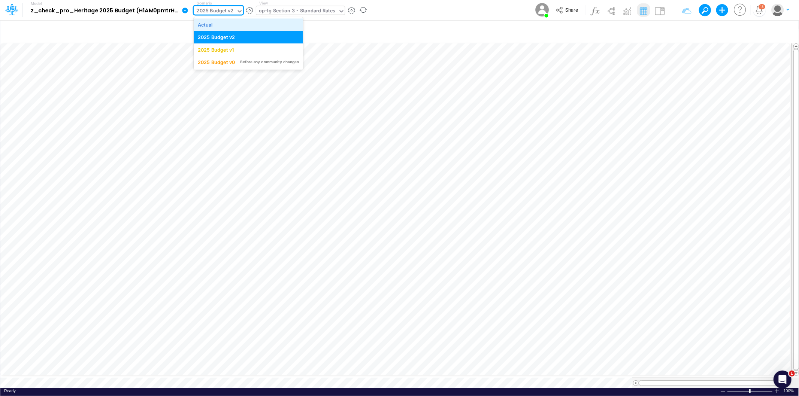
click at [219, 22] on div "Actual" at bounding box center [248, 24] width 101 height 7
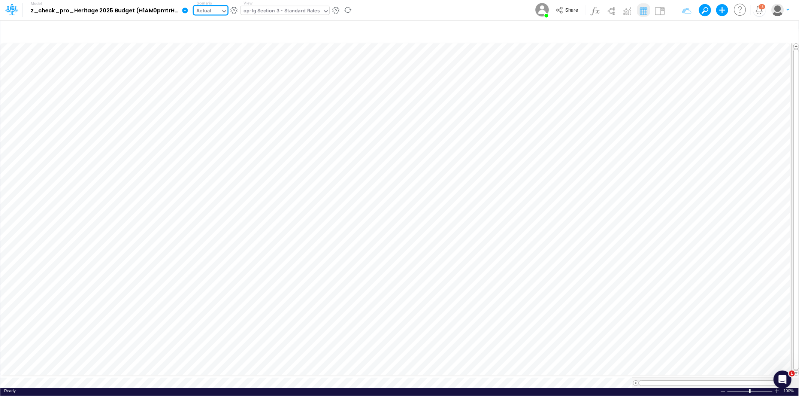
click at [208, 10] on div "Actual" at bounding box center [204, 11] width 15 height 9
click at [218, 38] on div "2025 Budget v2" at bounding box center [216, 37] width 37 height 7
click at [212, 10] on div "2025 Budget v2" at bounding box center [215, 11] width 37 height 9
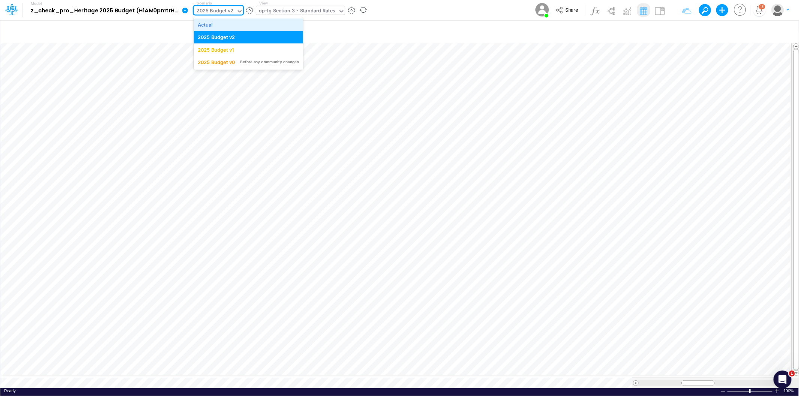
click at [212, 20] on div "Actual" at bounding box center [248, 24] width 109 height 12
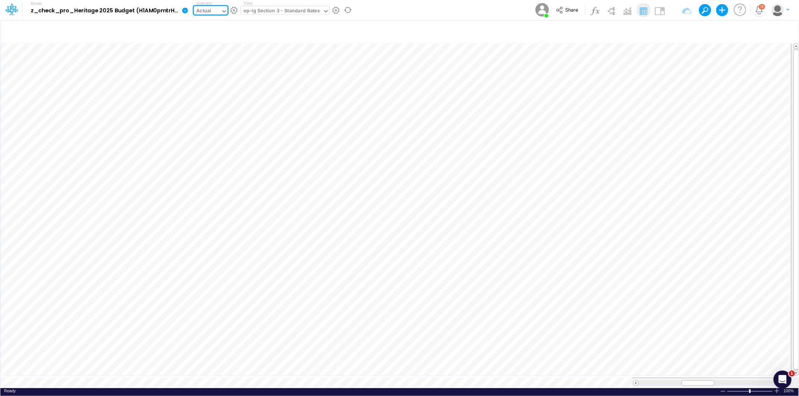
click at [283, 7] on div "op-lg Section 3 - Standard Rates" at bounding box center [281, 11] width 76 height 9
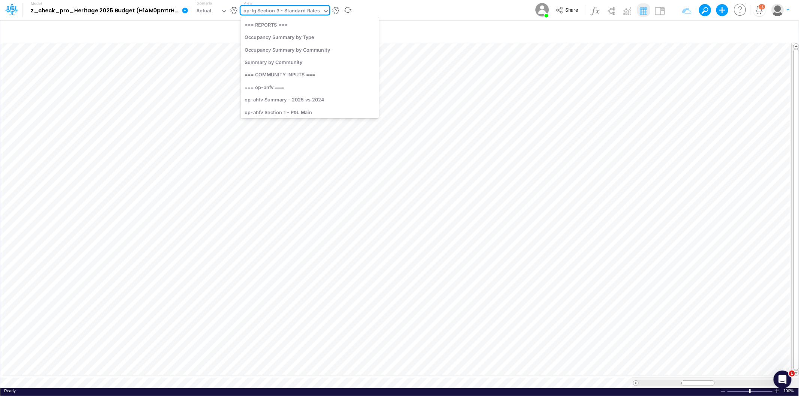
scroll to position [907, 0]
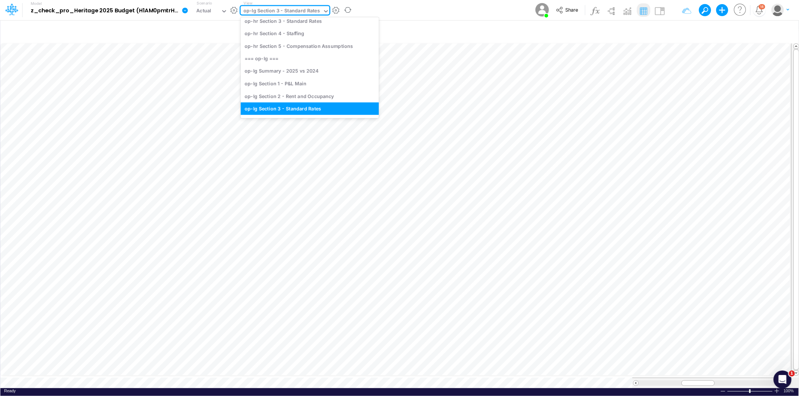
click at [283, 7] on div "op-lg Section 3 - Standard Rates" at bounding box center [281, 11] width 76 height 9
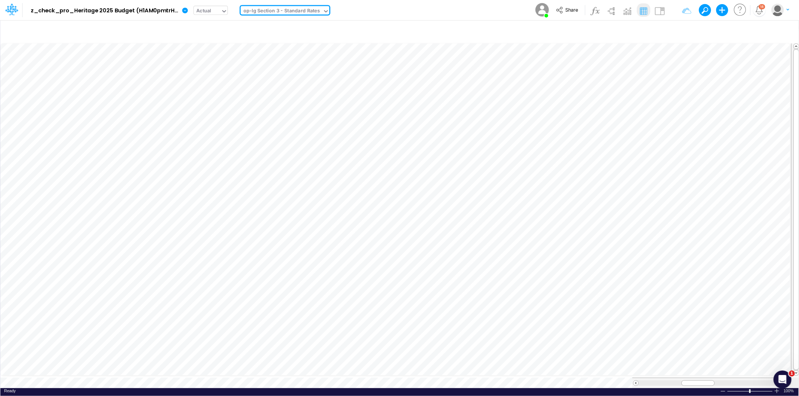
click at [210, 8] on div "Actual" at bounding box center [204, 11] width 15 height 9
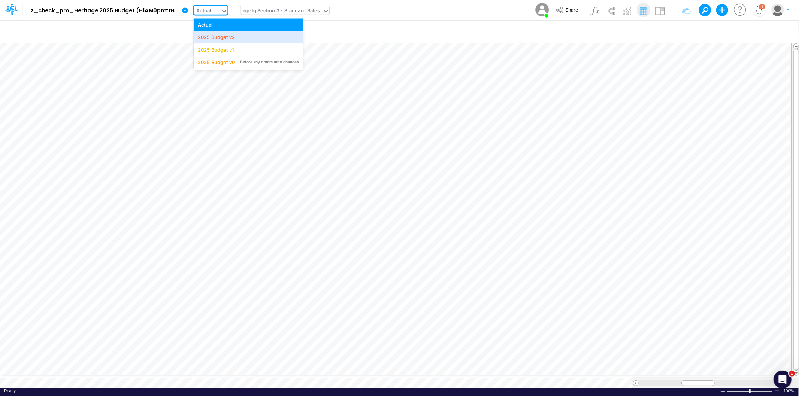
drag, startPoint x: 212, startPoint y: 35, endPoint x: 340, endPoint y: 16, distance: 129.9
click at [212, 35] on div "2025 Budget v2" at bounding box center [216, 37] width 37 height 7
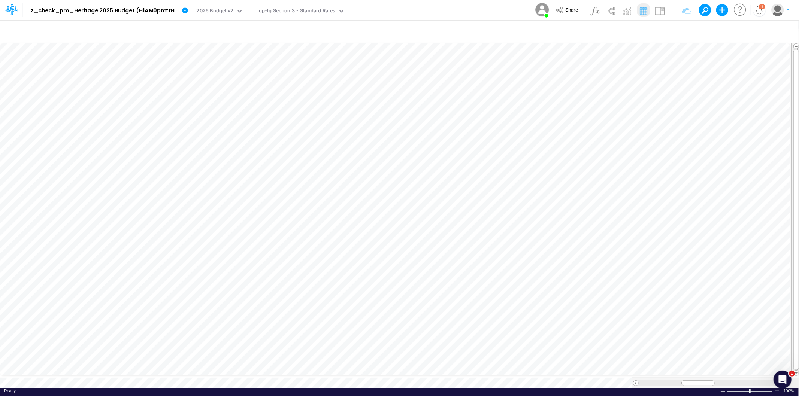
click at [463, 9] on div "Model z_check_pro_Heritage 2025 Budget (H1AM0pmtrHz9PFOTiXcAcwfkqC26p7kW) 2025-…" at bounding box center [399, 10] width 719 height 20
click at [613, 12] on img at bounding box center [611, 11] width 12 height 12
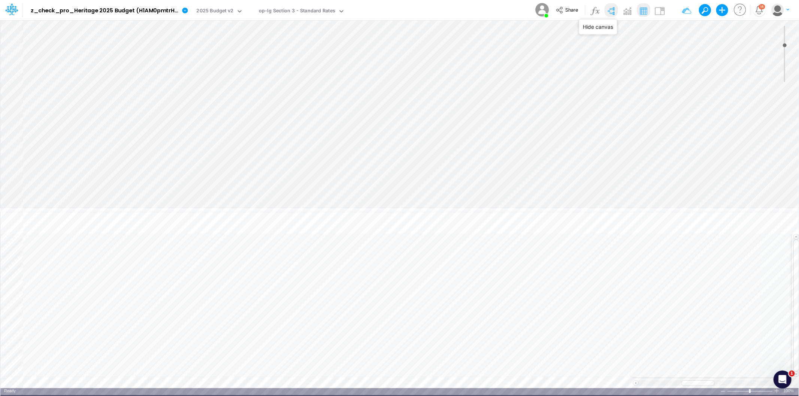
type input "0"
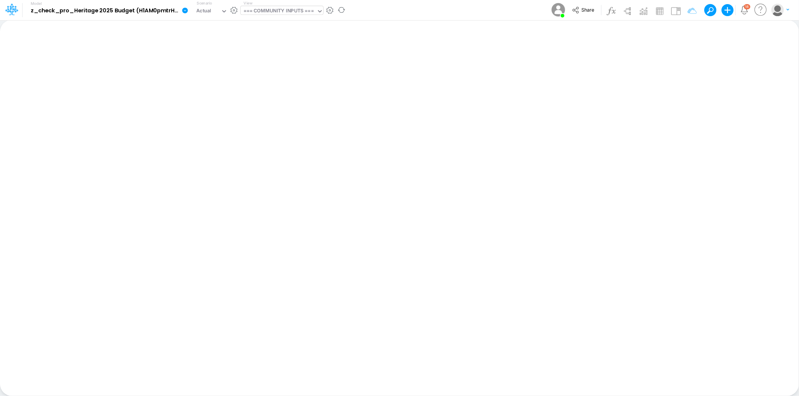
click at [253, 12] on div "=== COMMUNITY INPUTS ===" at bounding box center [278, 11] width 70 height 9
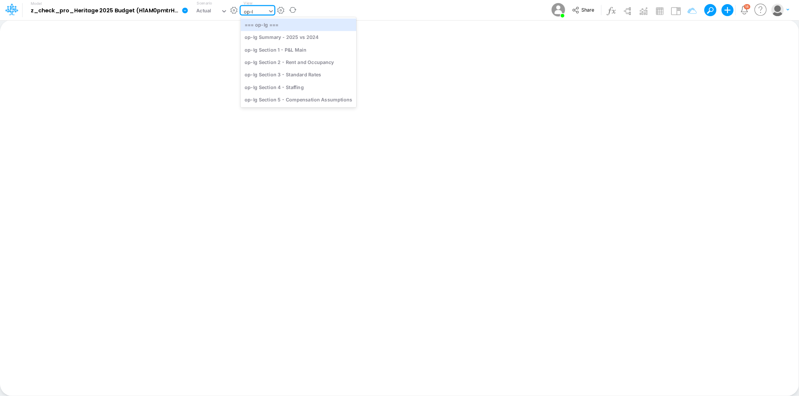
type input "op-lg"
click at [280, 75] on div "op-lg Section 3 - Standard Rates" at bounding box center [298, 75] width 116 height 12
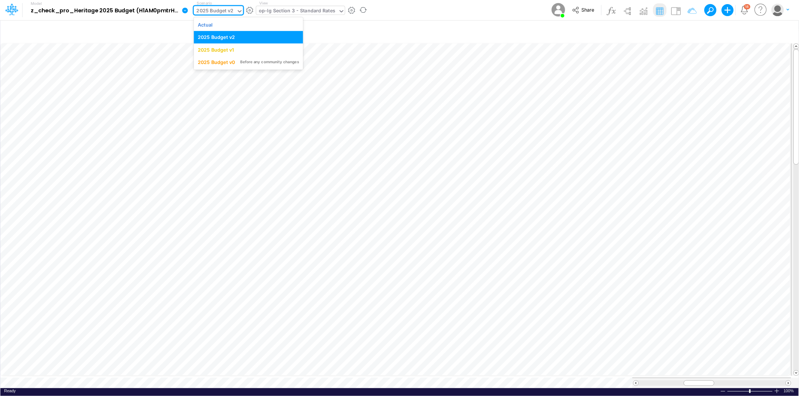
click at [223, 11] on div "2025 Budget v2" at bounding box center [215, 11] width 37 height 9
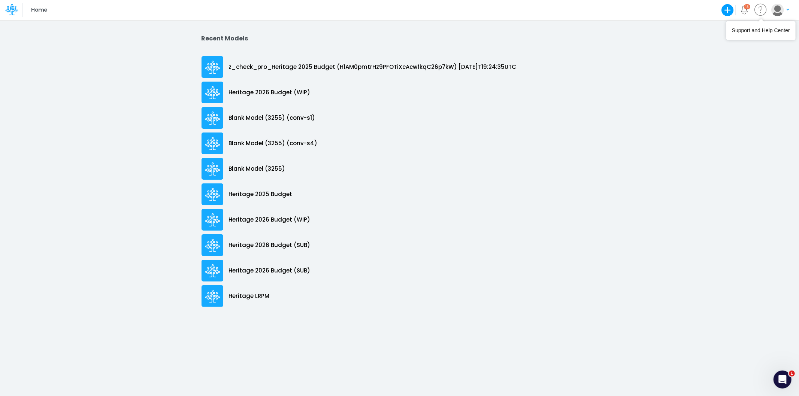
click at [769, 10] on div at bounding box center [761, 10] width 20 height 20
click at [779, 7] on img "button" at bounding box center [777, 10] width 12 height 12
click at [759, 43] on button "Log out" at bounding box center [749, 44] width 80 height 12
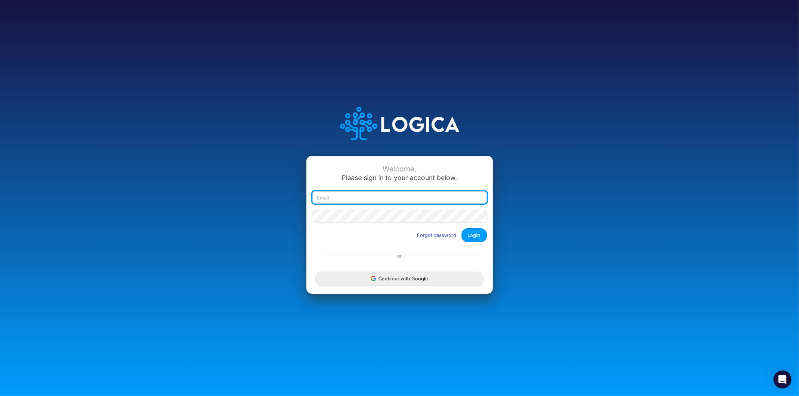
click at [352, 199] on input "email" at bounding box center [399, 197] width 175 height 13
click at [349, 200] on input "[PERSON_NAME][EMAIL_ADDRESS][DOMAIN_NAME]" at bounding box center [399, 197] width 175 height 13
type input "[PERSON_NAME][EMAIL_ADDRESS][DOMAIN_NAME]"
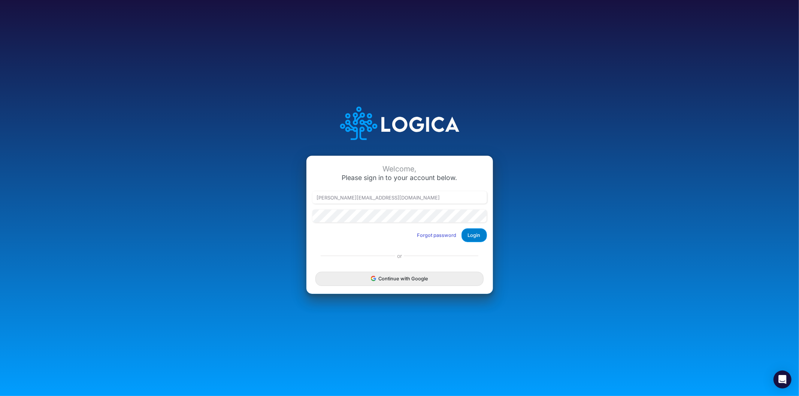
click at [482, 235] on button "Login" at bounding box center [473, 235] width 25 height 14
